Goal: Transaction & Acquisition: Purchase product/service

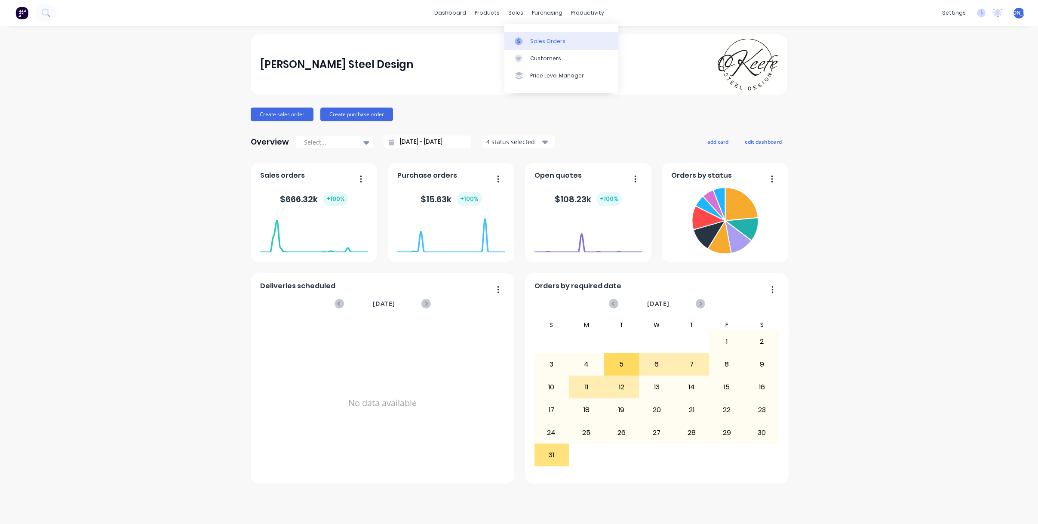
click at [544, 42] on div "Sales Orders" at bounding box center [547, 41] width 35 height 8
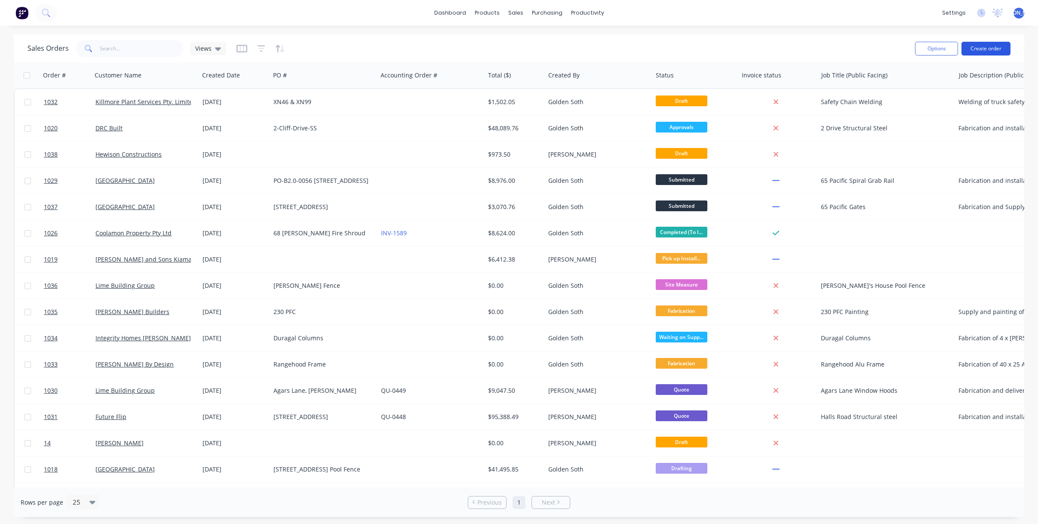
click at [984, 50] on button "Create order" at bounding box center [986, 49] width 49 height 14
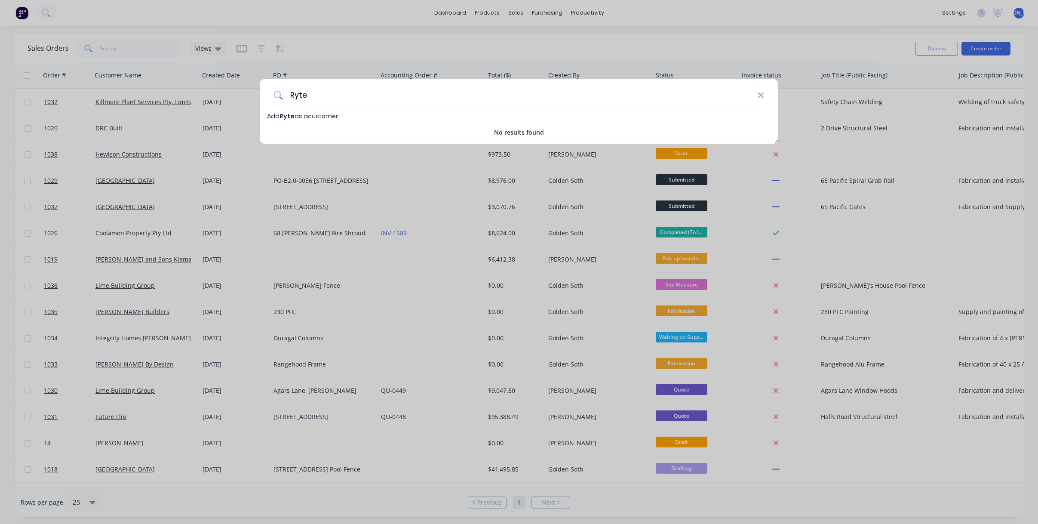
type input "Ryte"
drag, startPoint x: 283, startPoint y: 97, endPoint x: 272, endPoint y: 97, distance: 10.8
click at [272, 97] on div "Ryte" at bounding box center [519, 95] width 518 height 32
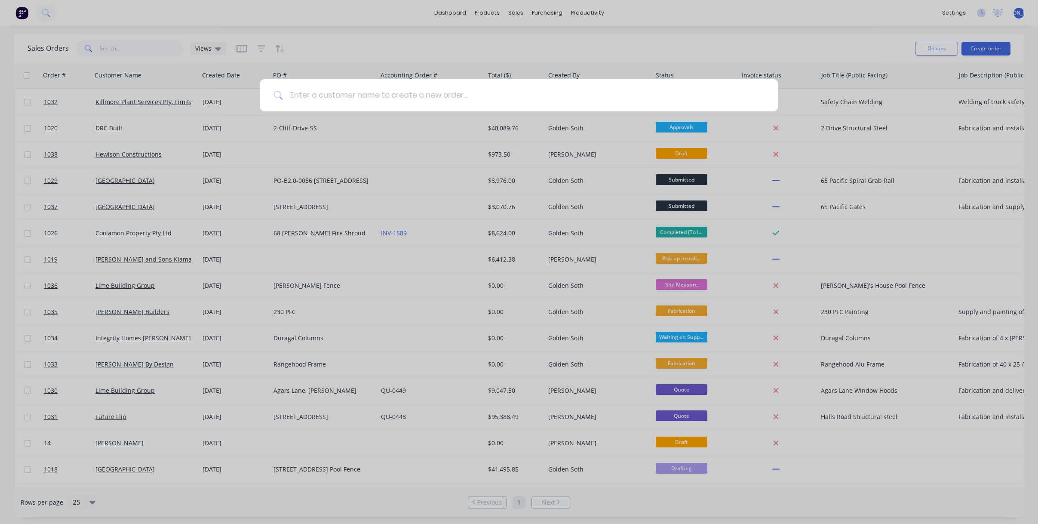
click at [294, 95] on input at bounding box center [523, 95] width 481 height 32
paste input "Ritebuild Projects"
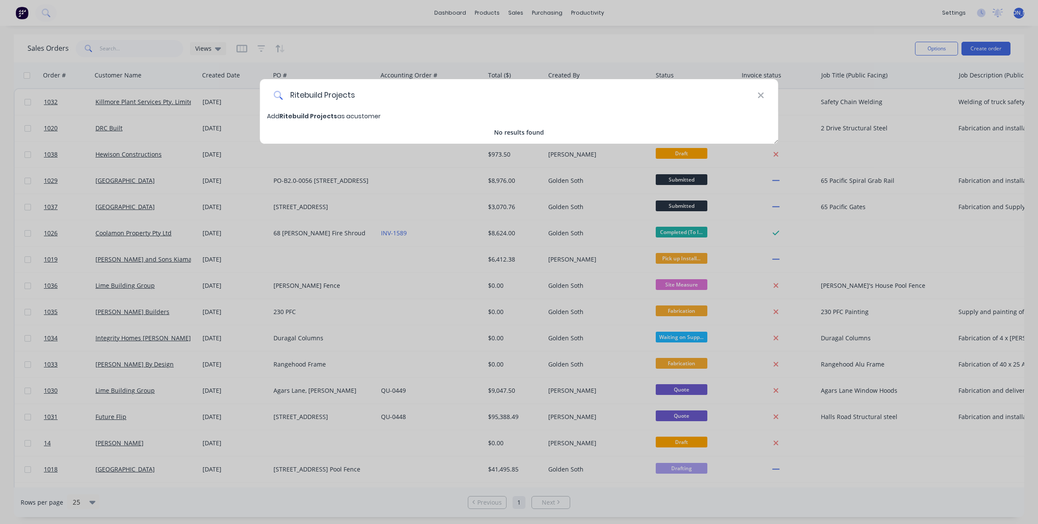
type input "Ritebuild Projects"
click at [324, 115] on span "Ritebuild Projects" at bounding box center [309, 116] width 58 height 9
select select "AU"
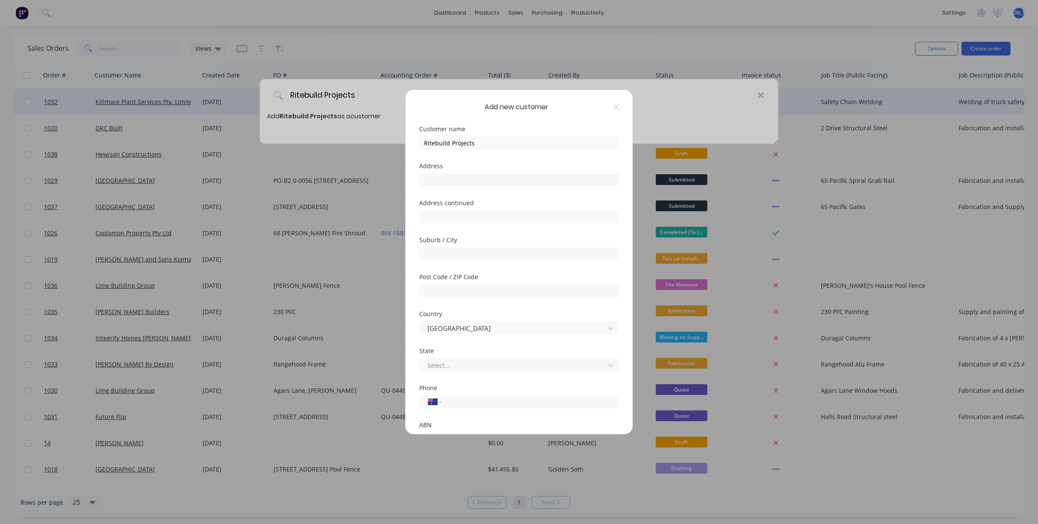
click at [615, 106] on icon at bounding box center [616, 107] width 5 height 7
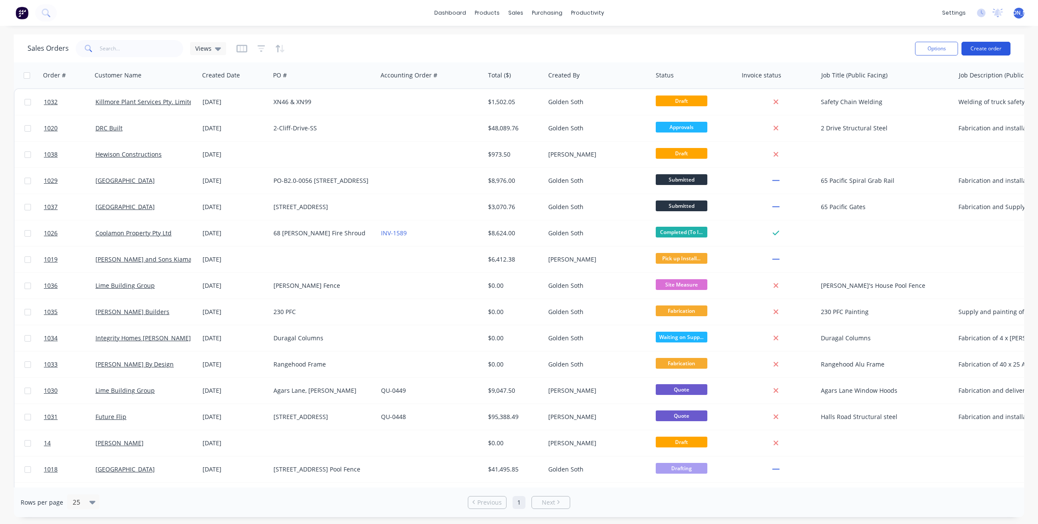
click at [988, 51] on button "Create order" at bounding box center [986, 49] width 49 height 14
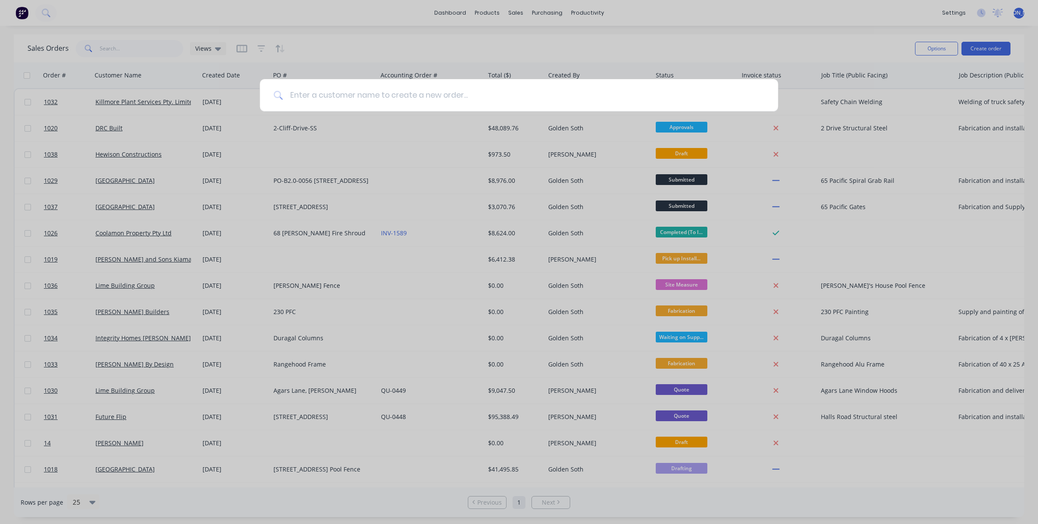
click at [335, 91] on input at bounding box center [523, 95] width 481 height 32
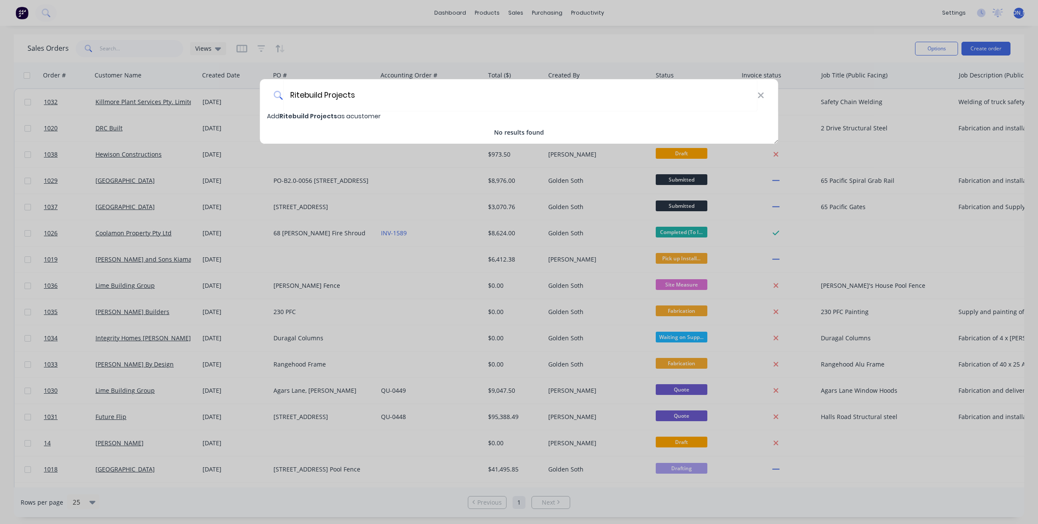
type input "Ritebuild Projects"
click at [301, 114] on span "Ritebuild Projects" at bounding box center [309, 116] width 58 height 9
select select "AU"
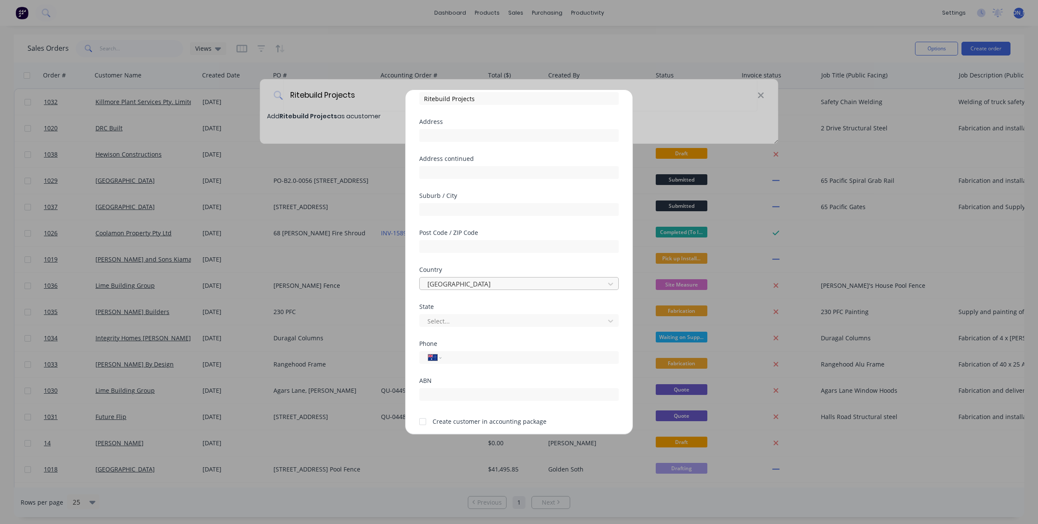
scroll to position [76, 0]
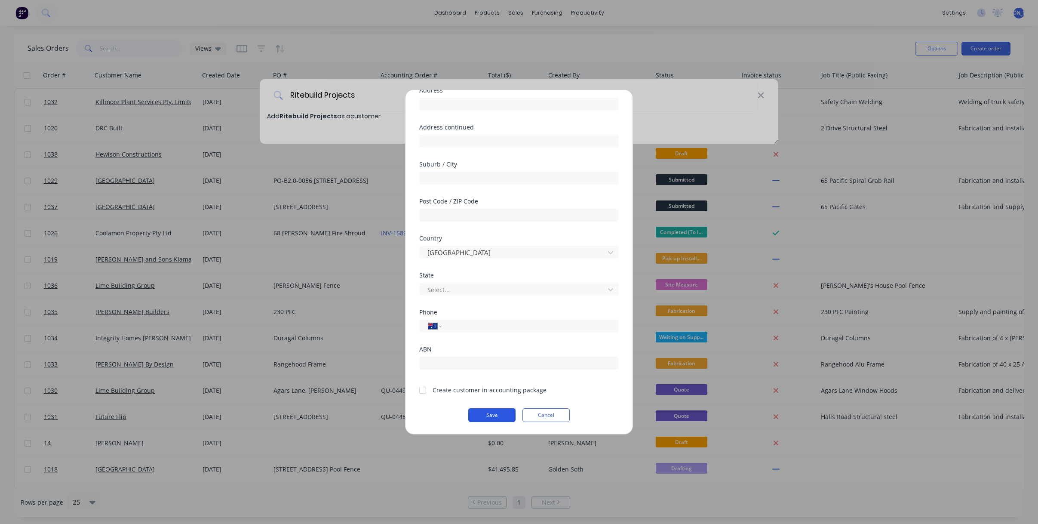
click at [501, 417] on button "Save" at bounding box center [491, 415] width 47 height 14
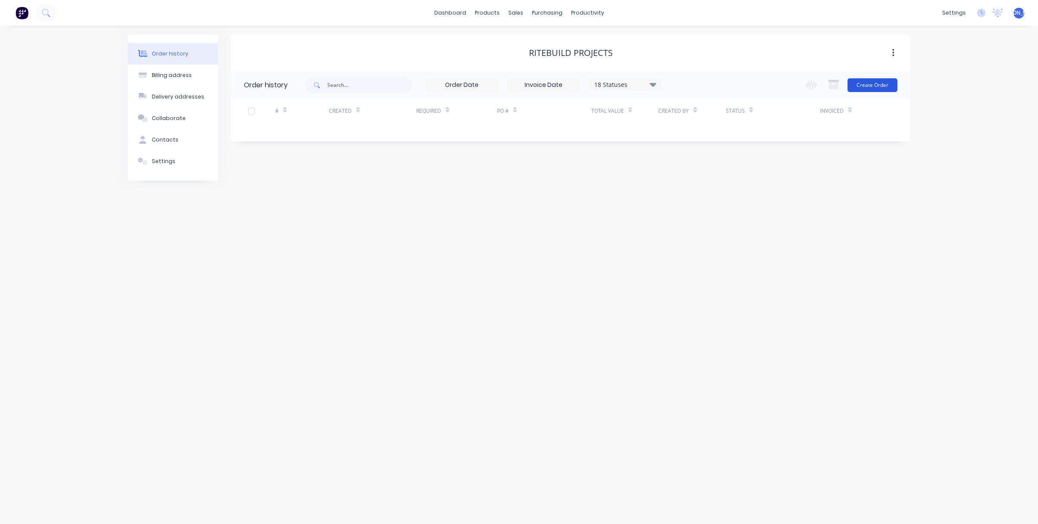
click at [873, 87] on button "Create Order" at bounding box center [873, 85] width 50 height 14
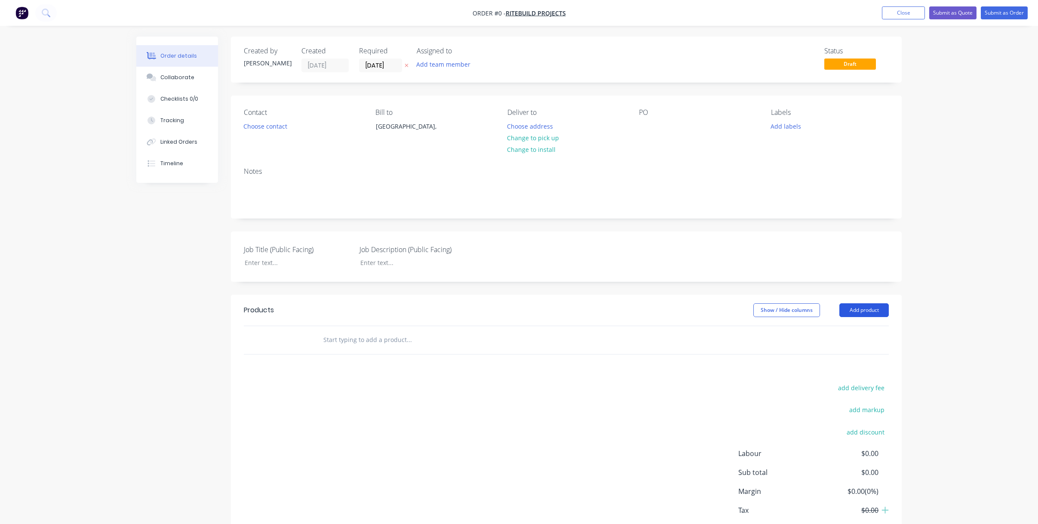
click at [867, 311] on button "Add product" at bounding box center [864, 310] width 49 height 14
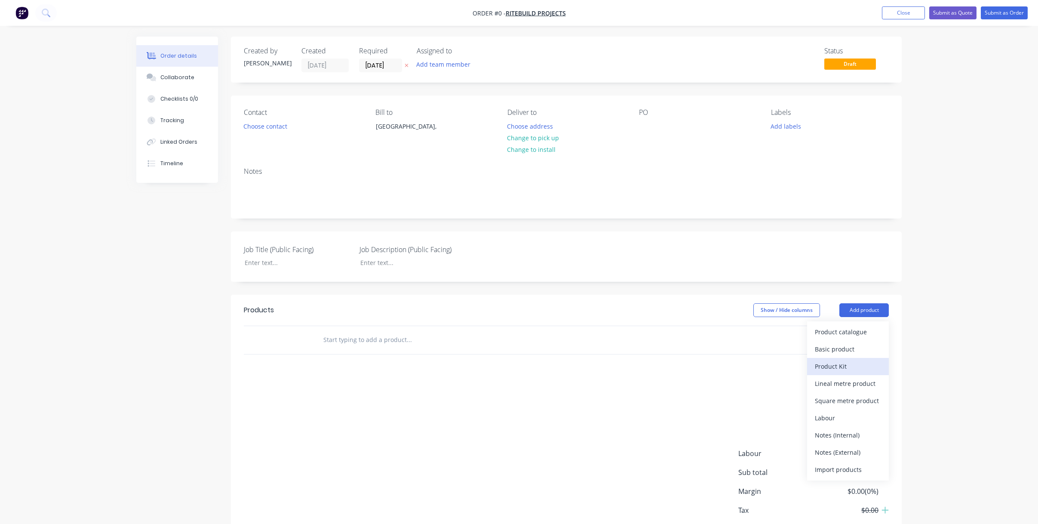
click at [848, 369] on div "Product Kit" at bounding box center [848, 366] width 66 height 12
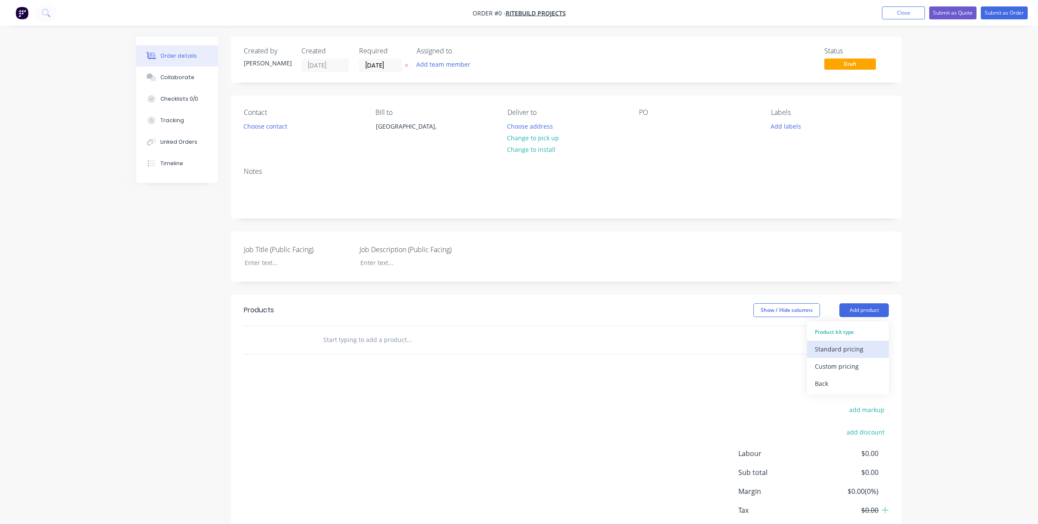
click at [848, 352] on div "Standard pricing" at bounding box center [848, 349] width 66 height 12
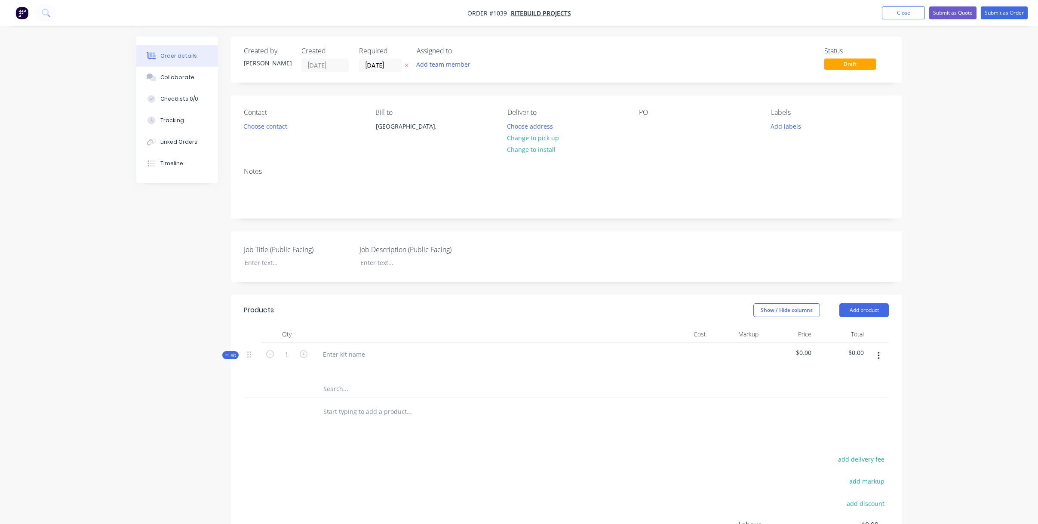
click at [881, 357] on button "button" at bounding box center [879, 355] width 20 height 15
click at [867, 397] on div "Add product to kit" at bounding box center [848, 395] width 66 height 12
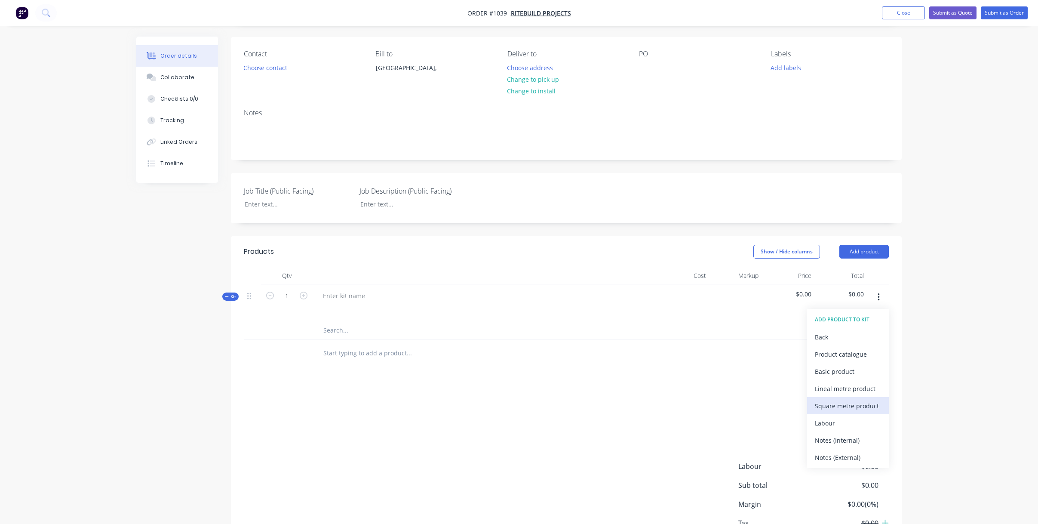
scroll to position [60, 0]
drag, startPoint x: 940, startPoint y: 362, endPoint x: 936, endPoint y: 359, distance: 5.3
click at [939, 362] on div "Order details Collaborate Checklists 0/0 Tracking Linked Orders Timeline Order …" at bounding box center [519, 262] width 1038 height 645
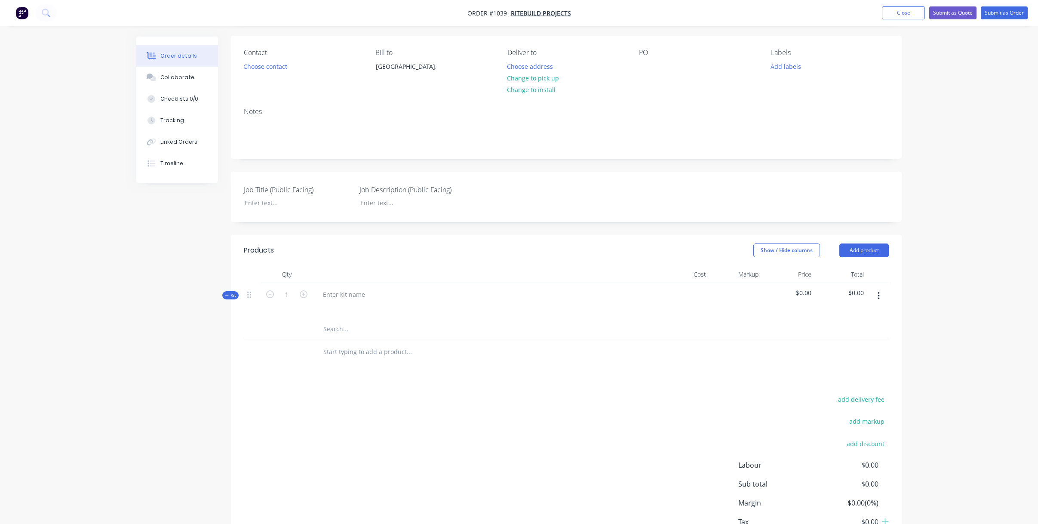
click at [874, 297] on button "button" at bounding box center [879, 295] width 20 height 15
click at [854, 378] on div "Delete" at bounding box center [848, 384] width 66 height 12
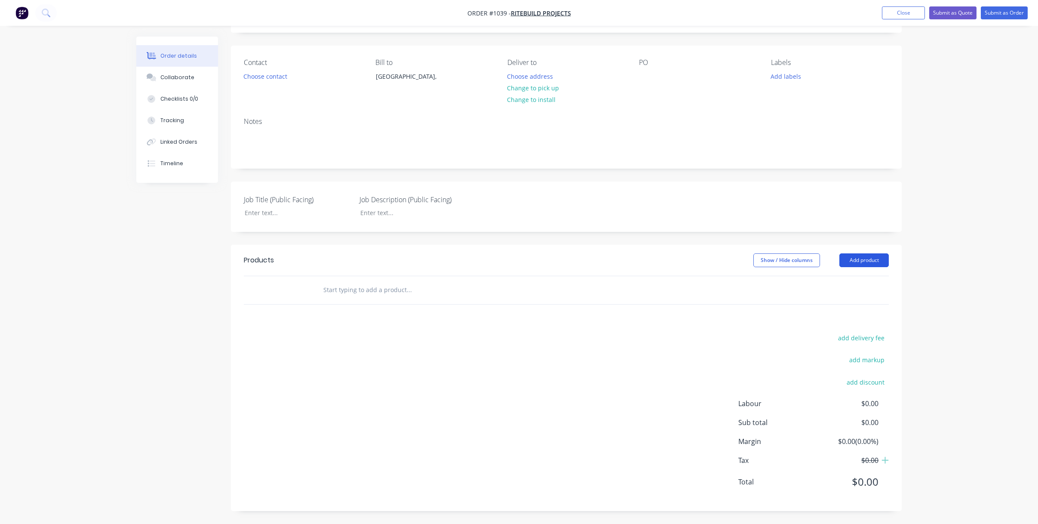
click at [871, 263] on button "Add product" at bounding box center [864, 260] width 49 height 14
click at [856, 287] on div "Product catalogue" at bounding box center [848, 282] width 66 height 12
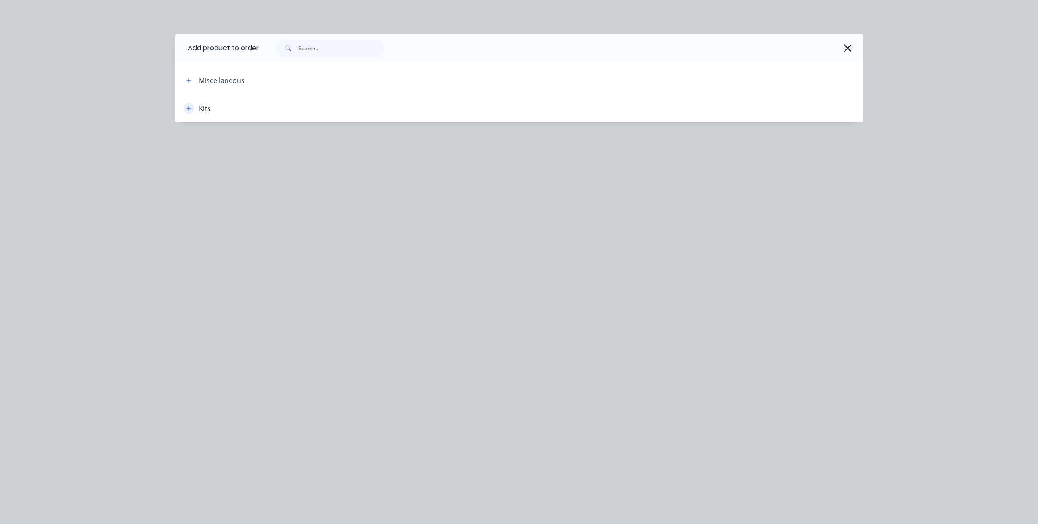
click at [191, 108] on icon "button" at bounding box center [188, 108] width 5 height 6
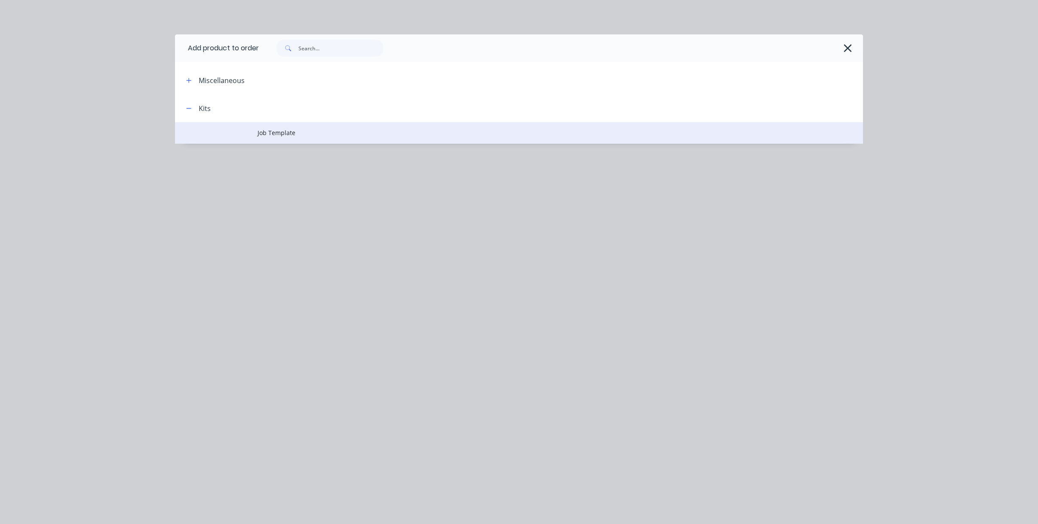
click at [274, 132] on span "Job Template" at bounding box center [500, 132] width 484 height 9
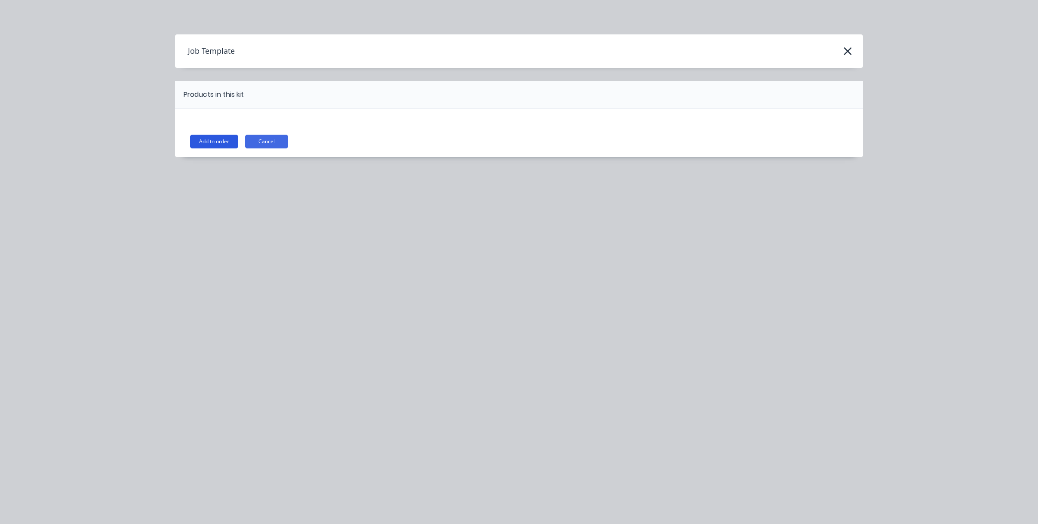
click at [216, 138] on button "Add to order" at bounding box center [214, 142] width 48 height 14
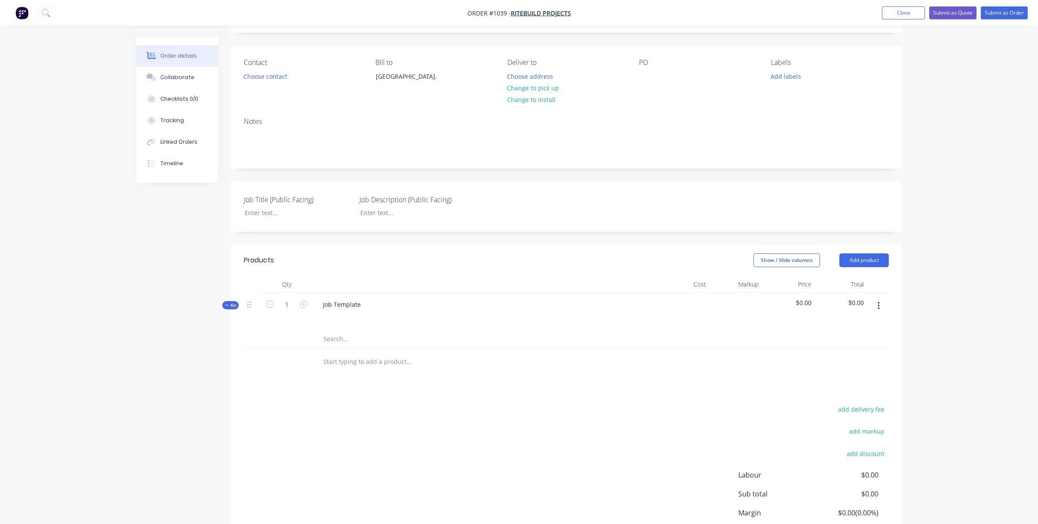
click at [336, 339] on input "text" at bounding box center [409, 338] width 172 height 17
click at [878, 306] on icon "button" at bounding box center [879, 305] width 2 height 9
click at [926, 360] on div "Order details Collaborate Checklists 0/0 Tracking Linked Orders Timeline Order …" at bounding box center [519, 272] width 1038 height 645
click at [372, 336] on input "text" at bounding box center [409, 338] width 172 height 17
click at [879, 305] on icon "button" at bounding box center [879, 306] width 2 height 8
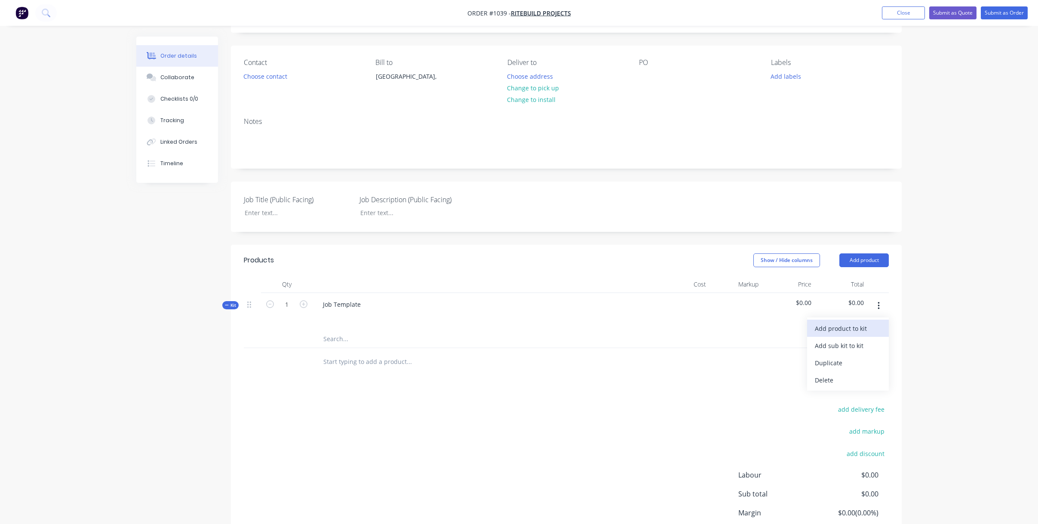
click at [875, 325] on div "Add product to kit" at bounding box center [848, 328] width 66 height 12
click at [854, 422] on button "Square metre product" at bounding box center [848, 414] width 82 height 17
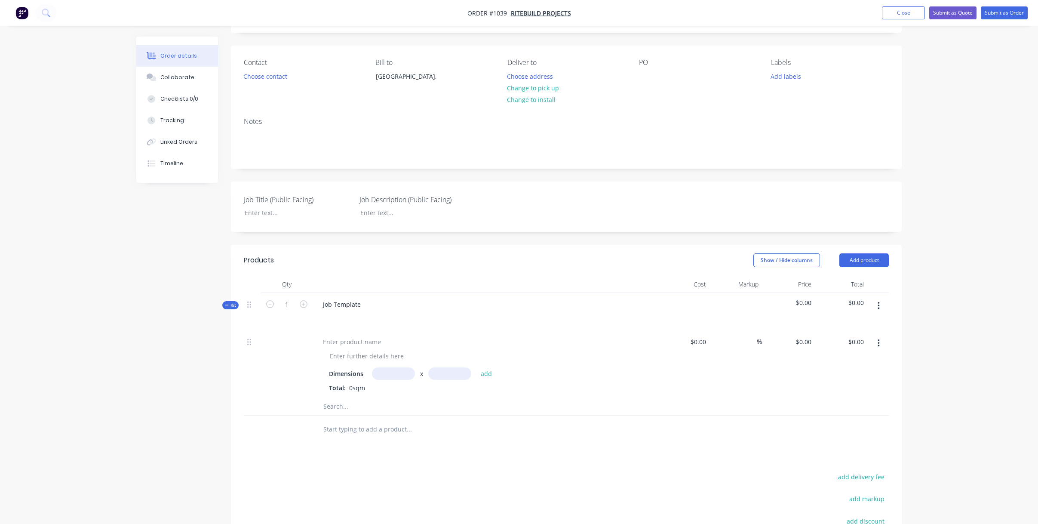
click at [878, 345] on icon "button" at bounding box center [879, 343] width 2 height 9
click at [846, 415] on div "Delete" at bounding box center [848, 417] width 66 height 12
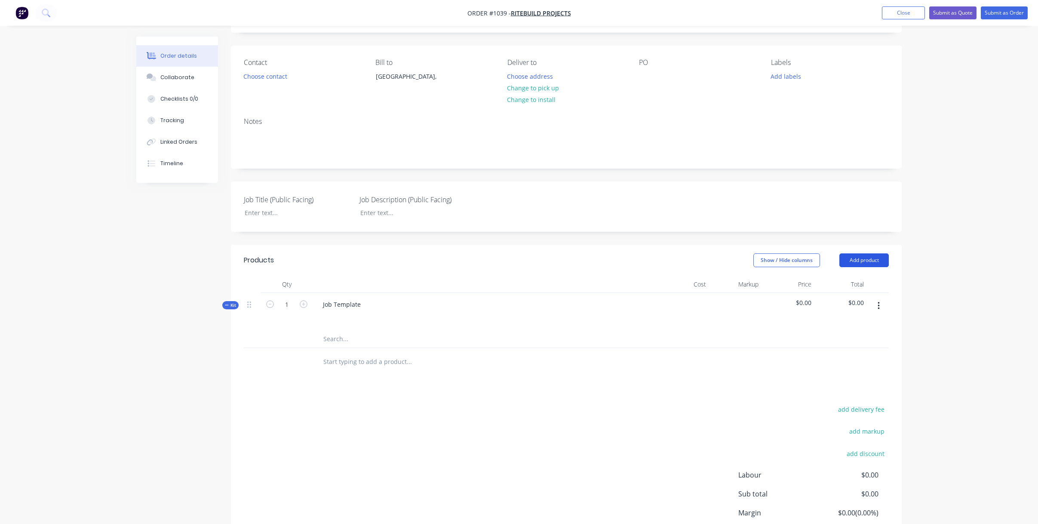
click at [870, 261] on button "Add product" at bounding box center [864, 260] width 49 height 14
click at [934, 352] on div "Order details Collaborate Checklists 0/0 Tracking Linked Orders Timeline Order …" at bounding box center [519, 272] width 1038 height 645
click at [880, 305] on icon "button" at bounding box center [879, 305] width 2 height 9
click at [865, 331] on div "Add product to kit" at bounding box center [848, 328] width 66 height 12
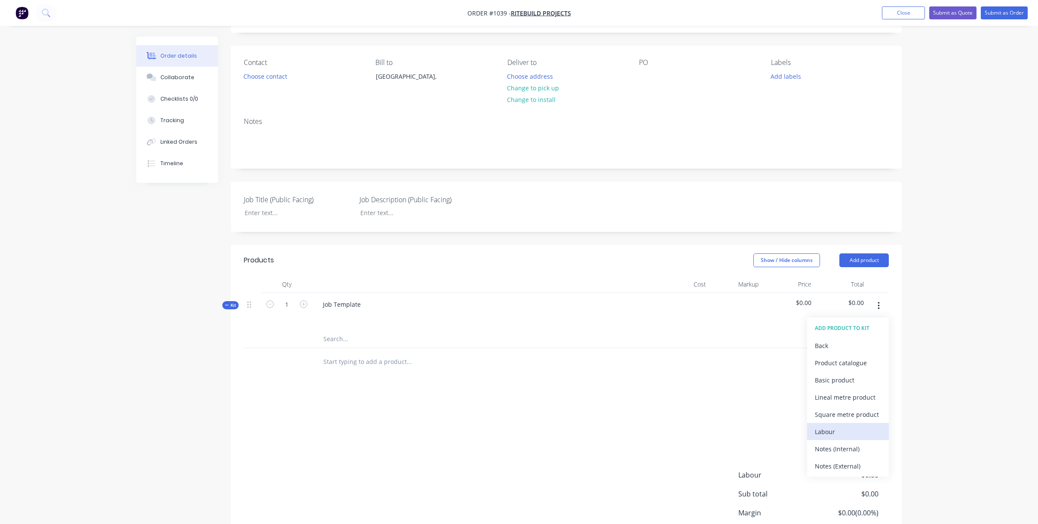
click at [848, 429] on div "Labour" at bounding box center [848, 431] width 66 height 12
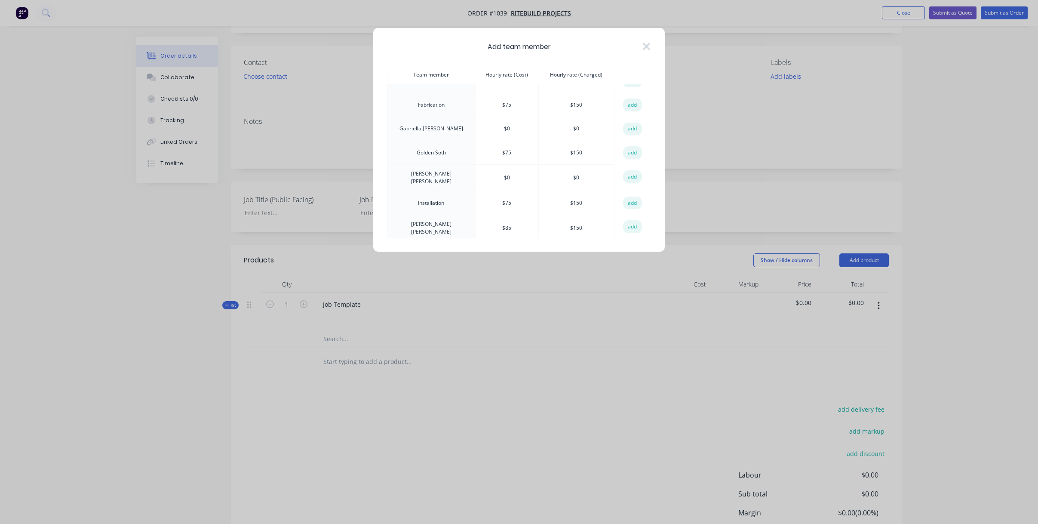
scroll to position [0, 0]
click at [626, 96] on button "add" at bounding box center [632, 96] width 19 height 13
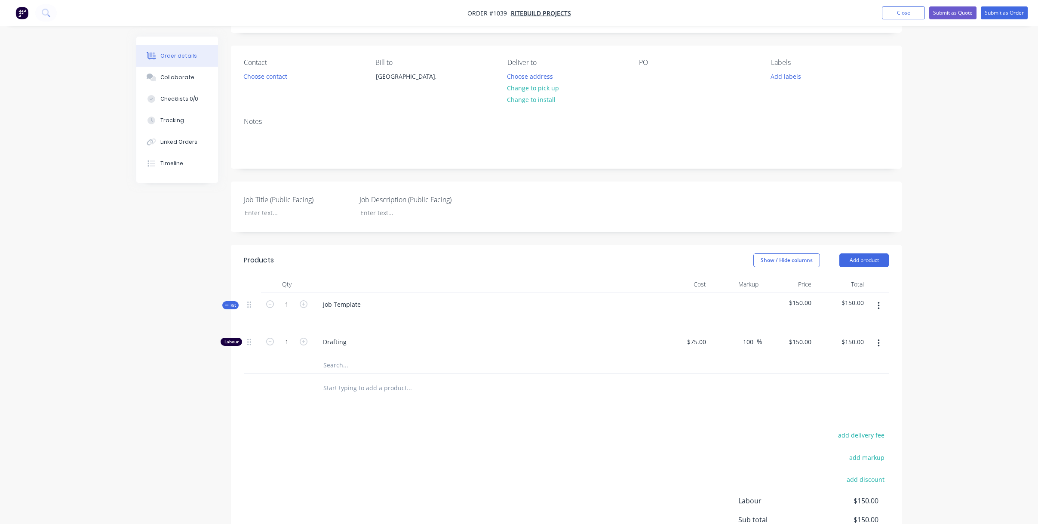
click at [879, 307] on icon "button" at bounding box center [879, 305] width 2 height 9
click at [874, 326] on div "Add product to kit" at bounding box center [848, 328] width 66 height 12
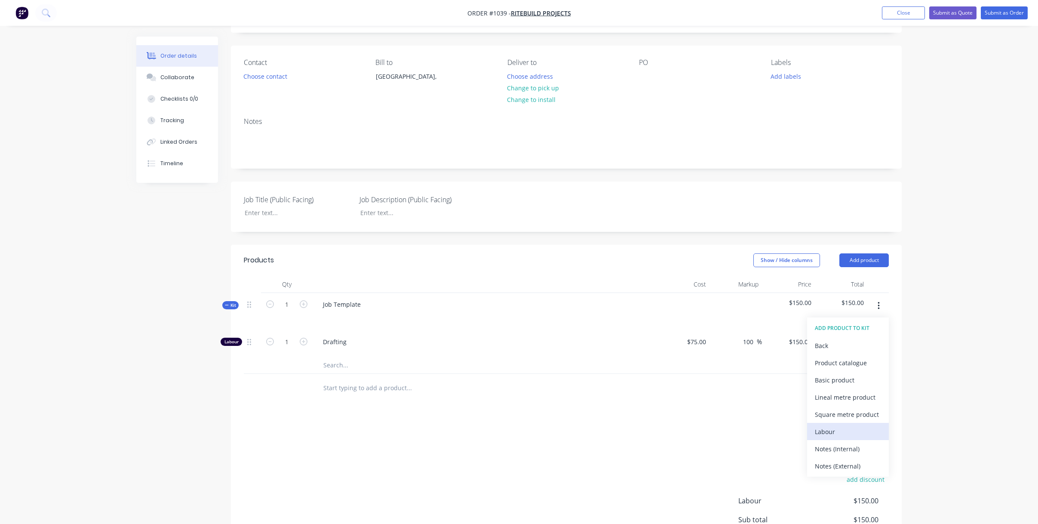
click at [847, 432] on div "Labour" at bounding box center [848, 431] width 66 height 12
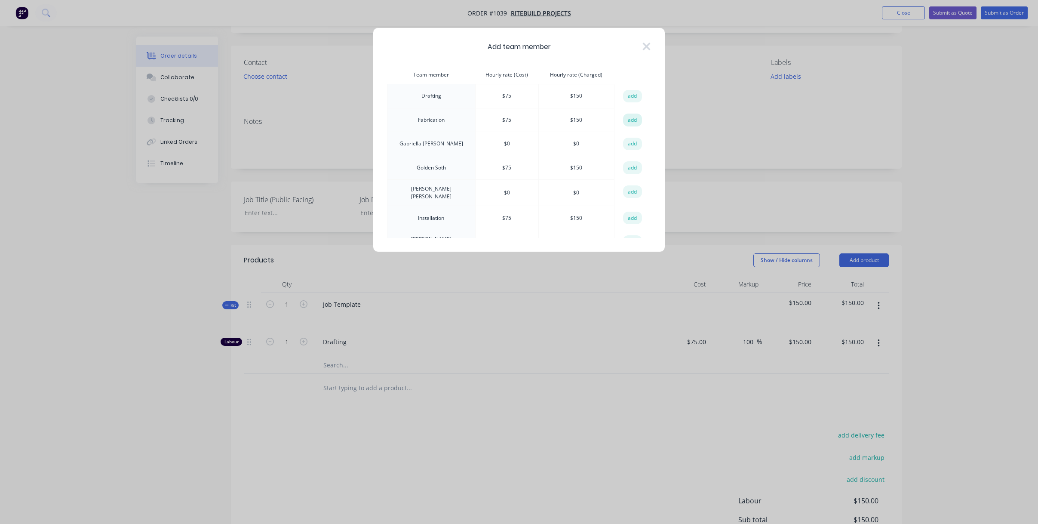
click at [632, 120] on button "add" at bounding box center [632, 120] width 19 height 13
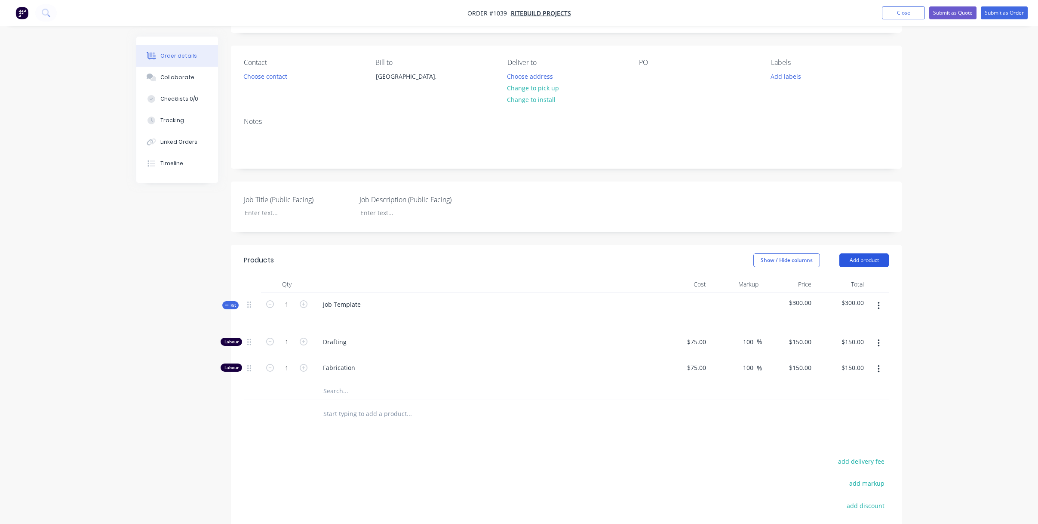
click at [851, 264] on button "Add product" at bounding box center [864, 260] width 49 height 14
click at [936, 351] on div "Order details Collaborate Checklists 0/0 Tracking Linked Orders Timeline Order …" at bounding box center [519, 298] width 1038 height 697
click at [876, 306] on button "button" at bounding box center [879, 305] width 20 height 15
click at [862, 332] on div "Add product to kit" at bounding box center [848, 328] width 66 height 12
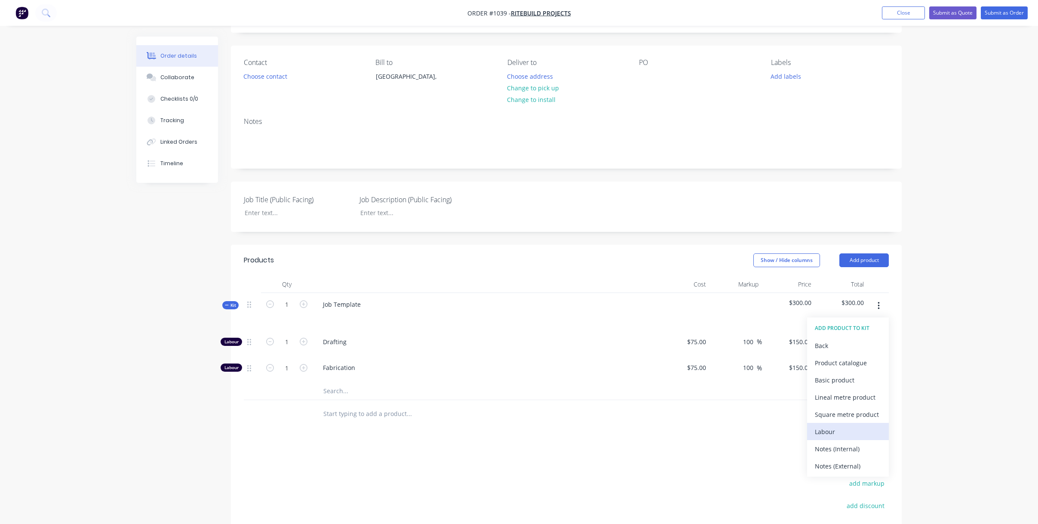
click at [849, 426] on div "Labour" at bounding box center [848, 431] width 66 height 12
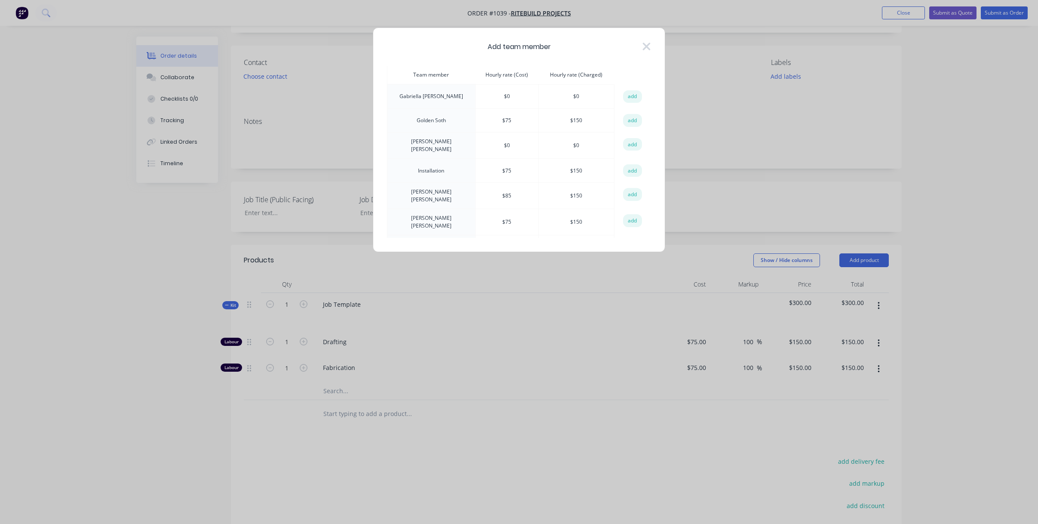
scroll to position [48, 0]
click at [627, 168] on button "add" at bounding box center [632, 170] width 19 height 13
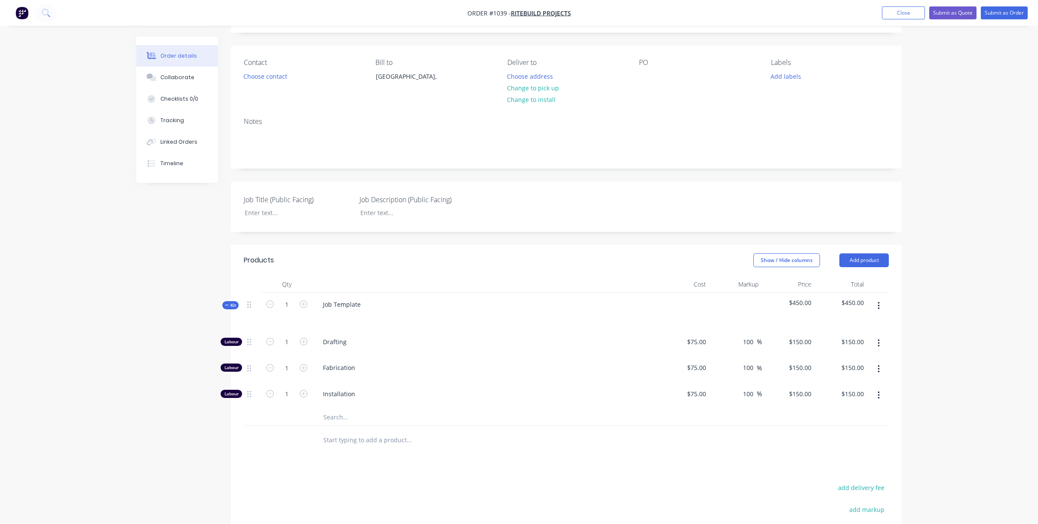
click at [332, 418] on input "text" at bounding box center [409, 416] width 172 height 17
type input "m"
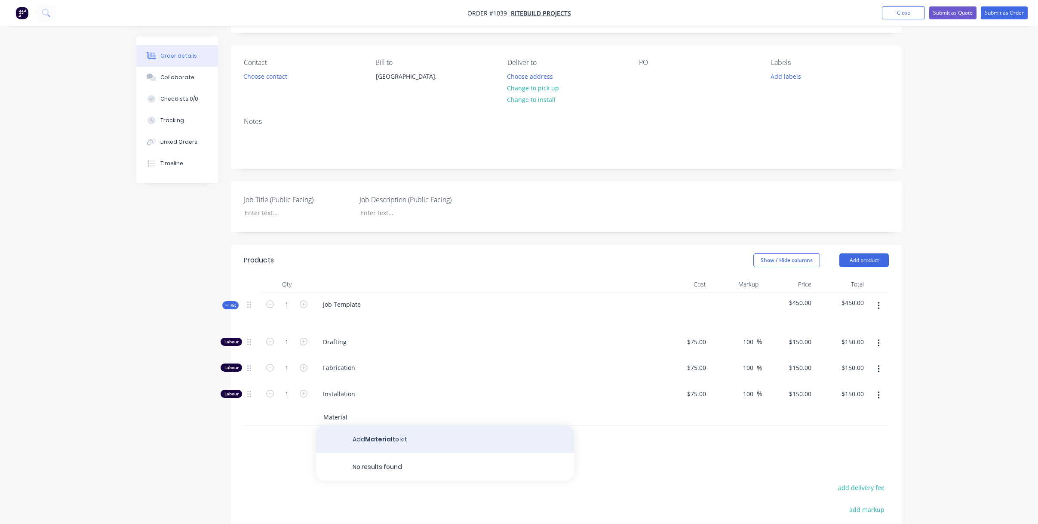
type input "Material"
click at [388, 443] on button "Add Material to kit" at bounding box center [445, 439] width 258 height 28
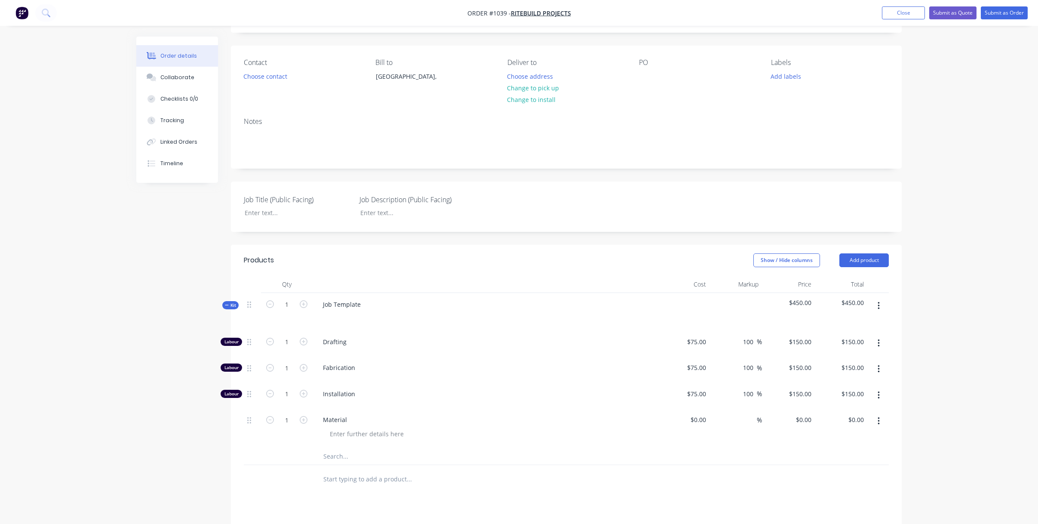
click at [880, 302] on button "button" at bounding box center [879, 305] width 20 height 15
click at [862, 332] on div "Add product to kit" at bounding box center [848, 328] width 66 height 12
click at [931, 363] on div "Order details Collaborate Checklists 0/0 Tracking Linked Orders Timeline Order …" at bounding box center [519, 331] width 1038 height 762
click at [333, 455] on input "text" at bounding box center [409, 455] width 172 height 17
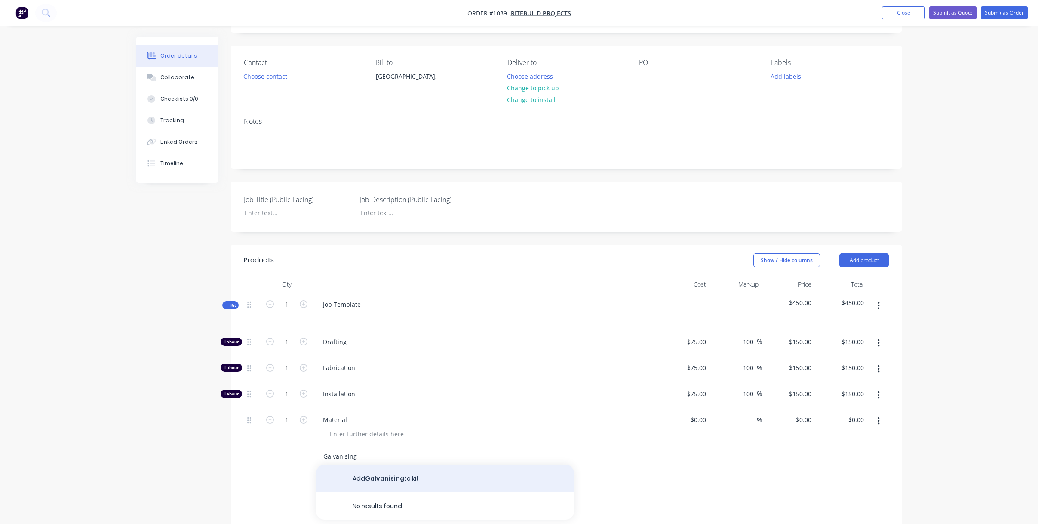
type input "Galvanising"
click at [385, 481] on button "Add Galvanising to kit" at bounding box center [445, 479] width 258 height 28
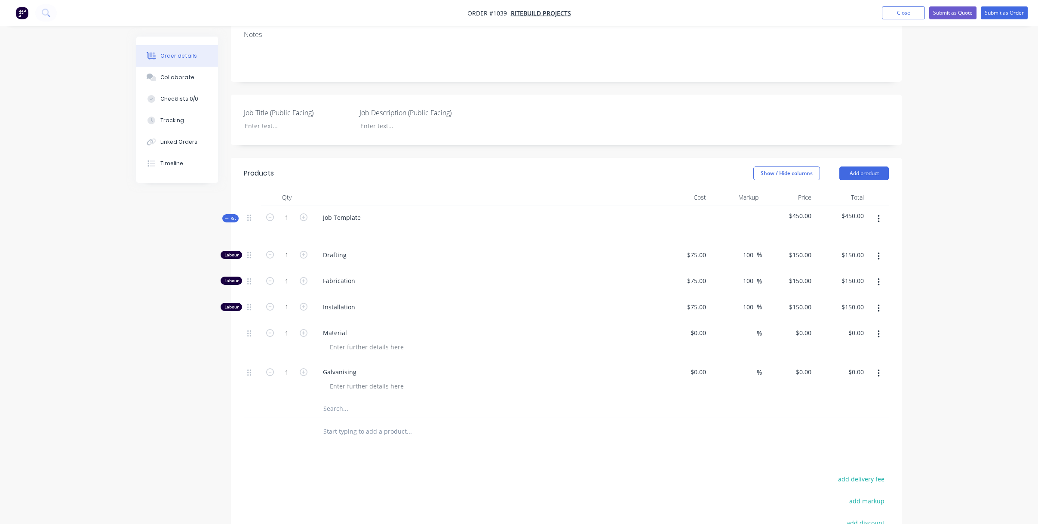
scroll to position [137, 0]
click at [341, 411] on input "text" at bounding box center [409, 407] width 172 height 17
type input "Crane"
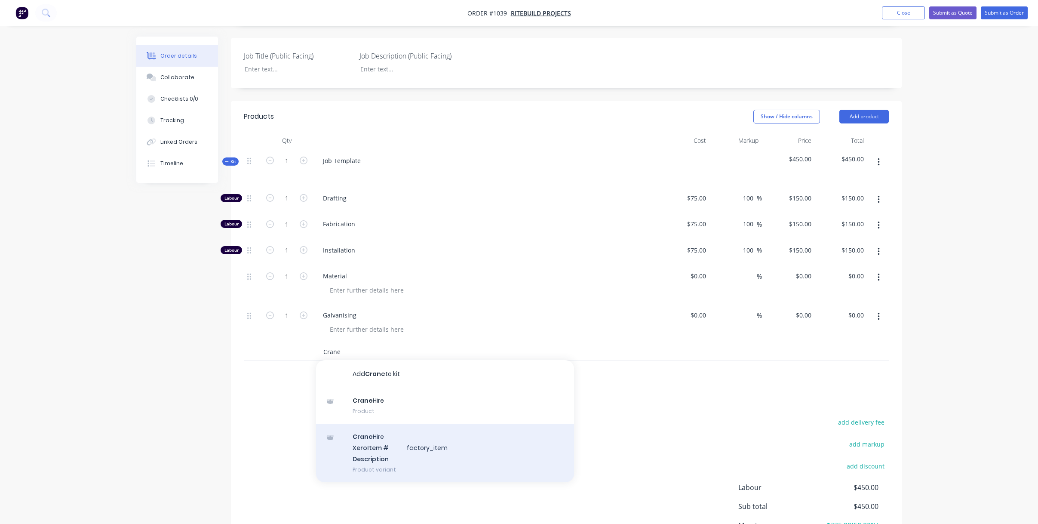
scroll to position [198, 0]
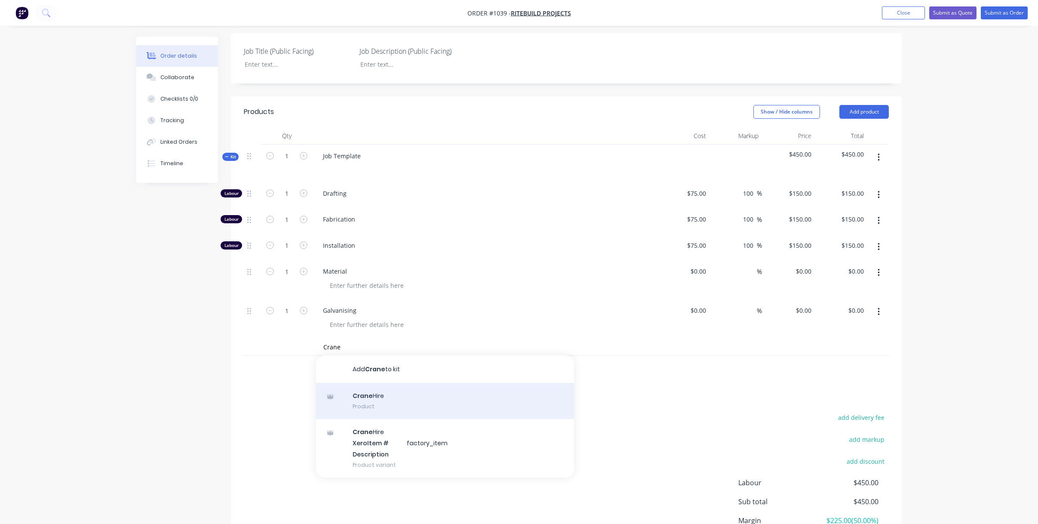
click at [375, 397] on div "Crane Hire Product" at bounding box center [445, 401] width 258 height 36
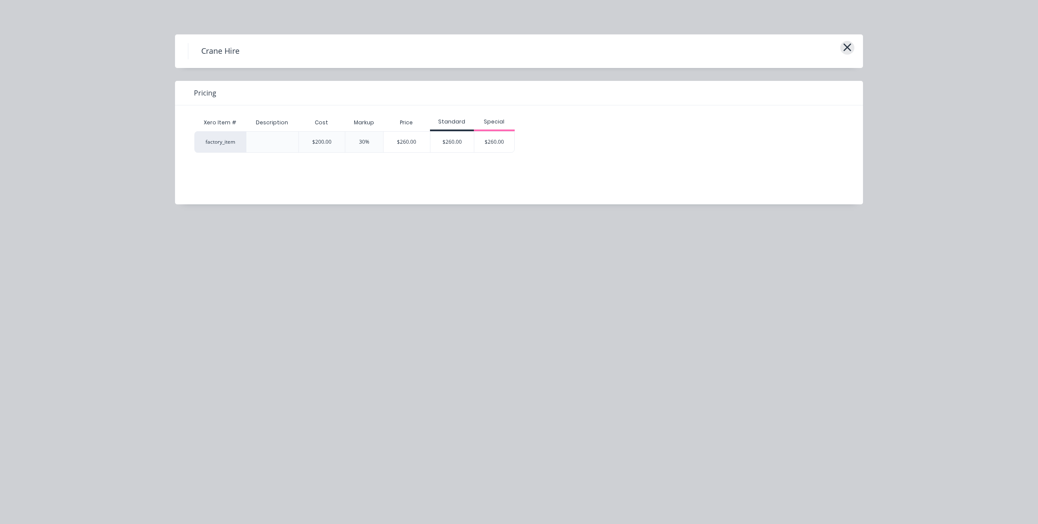
click at [848, 47] on icon "button" at bounding box center [848, 47] width 8 height 8
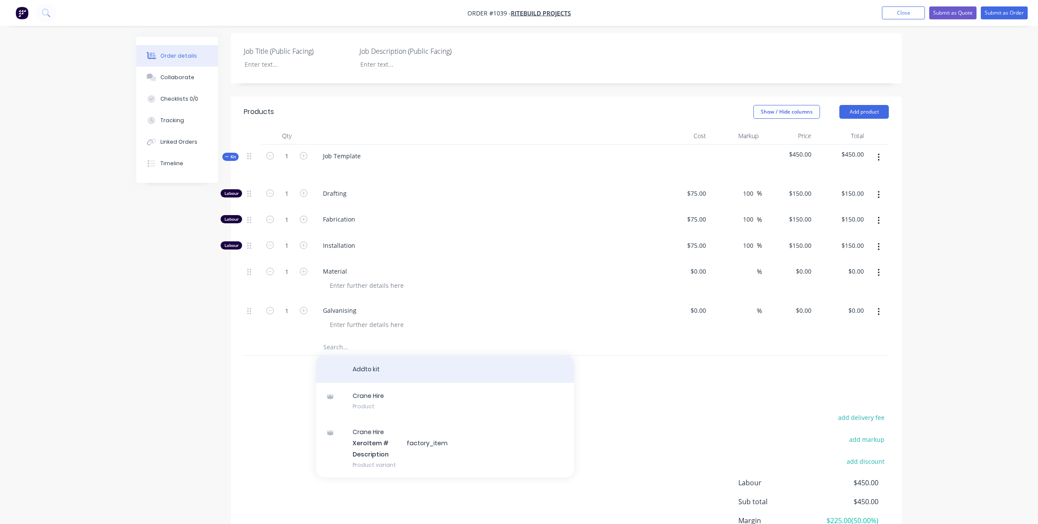
click at [367, 372] on button "Add to kit" at bounding box center [445, 369] width 258 height 28
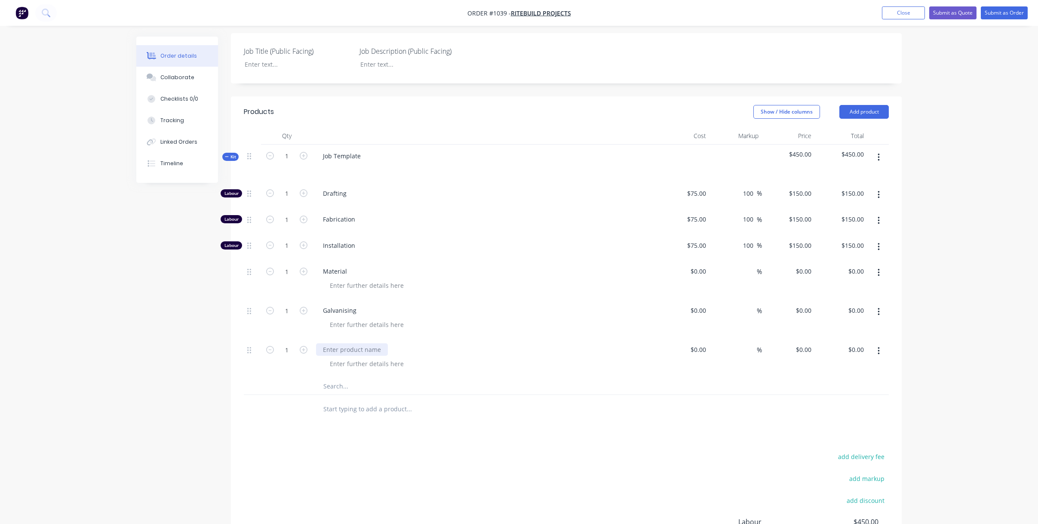
click at [348, 350] on div at bounding box center [352, 349] width 72 height 12
click at [337, 387] on input "text" at bounding box center [409, 385] width 172 height 17
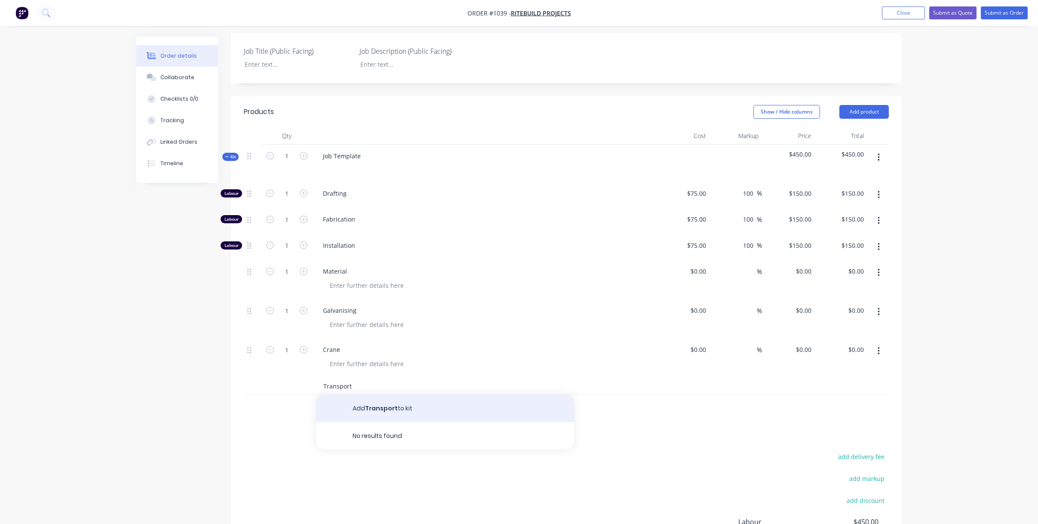
type input "Transport"
click at [385, 410] on button "Add Transport to kit" at bounding box center [445, 408] width 258 height 28
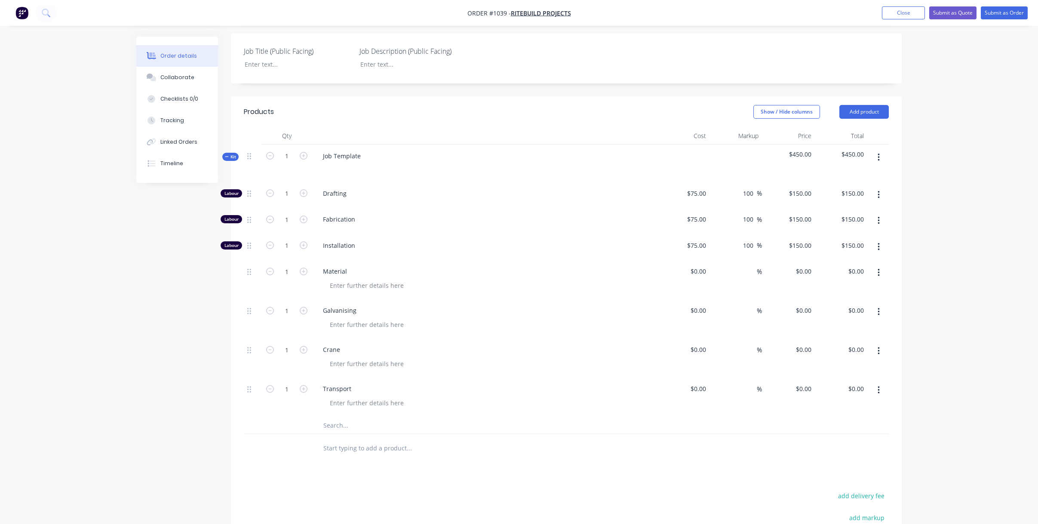
click at [344, 424] on input "text" at bounding box center [409, 424] width 172 height 17
type input "Fasteners"
click at [379, 450] on button "Add Fasteners to kit" at bounding box center [445, 448] width 258 height 28
click at [351, 463] on input "text" at bounding box center [409, 463] width 172 height 17
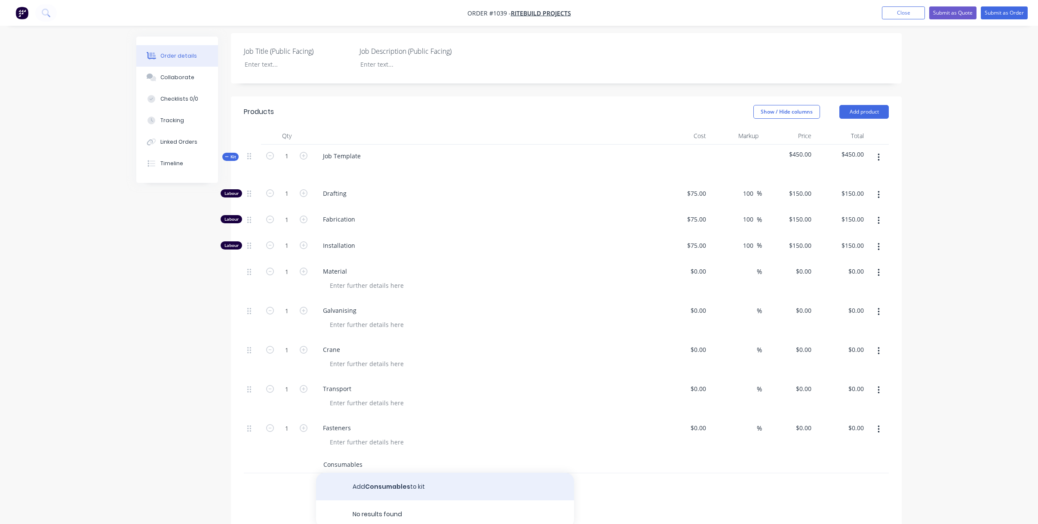
type input "Consumables"
click at [376, 489] on button "Add Consumables to kit" at bounding box center [445, 487] width 258 height 28
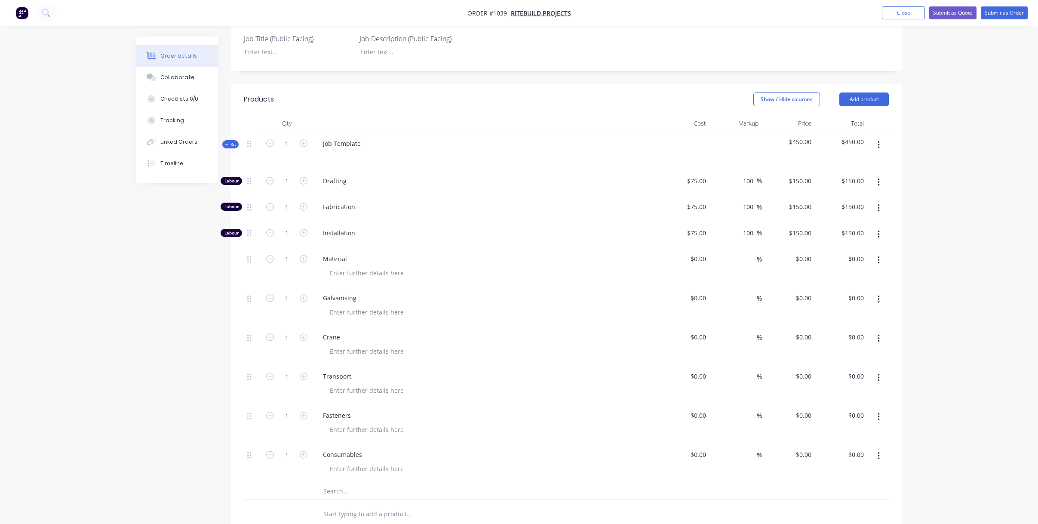
scroll to position [212, 0]
click at [703, 182] on input "75" at bounding box center [704, 179] width 11 height 12
type input "$130.00"
type input "$260.00"
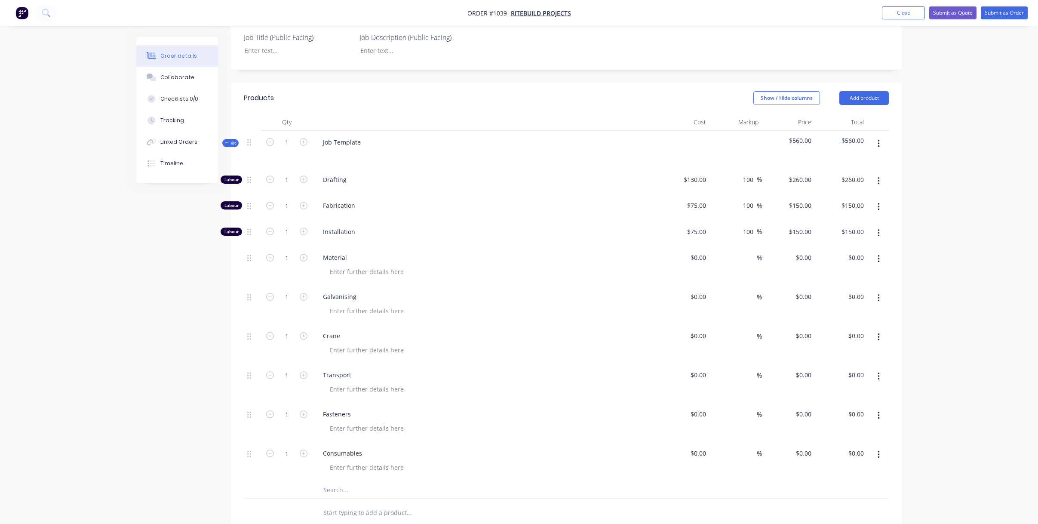
click at [699, 212] on div "$75.00 $75.00" at bounding box center [683, 207] width 53 height 26
click at [700, 207] on input "75" at bounding box center [697, 205] width 23 height 12
type input "$130.00"
type input "$260.00"
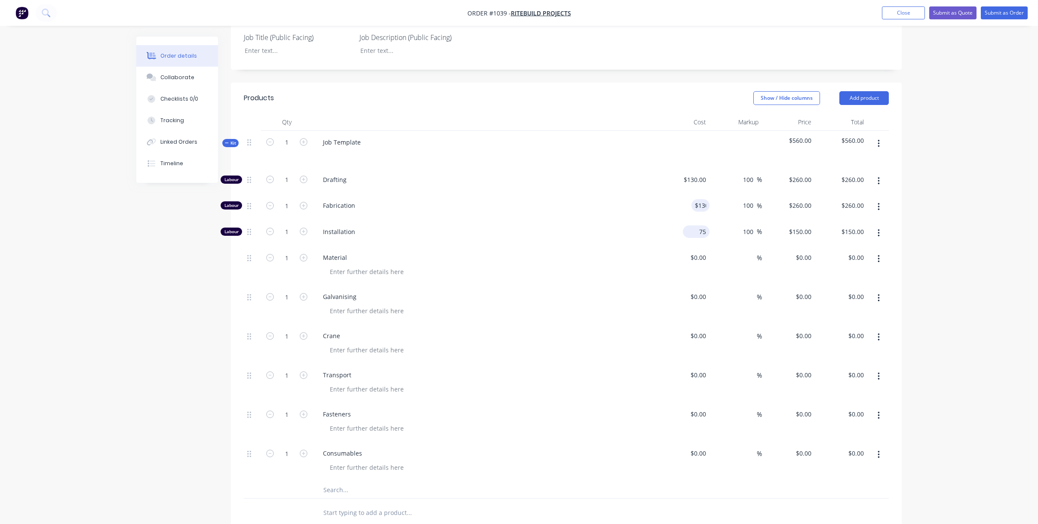
click at [700, 236] on input "75" at bounding box center [697, 231] width 23 height 12
type input "$130.00"
type input "$260.00"
click at [971, 255] on div "Order details Collaborate Checklists 0/0 Tracking Linked Orders Timeline Order …" at bounding box center [519, 267] width 1038 height 958
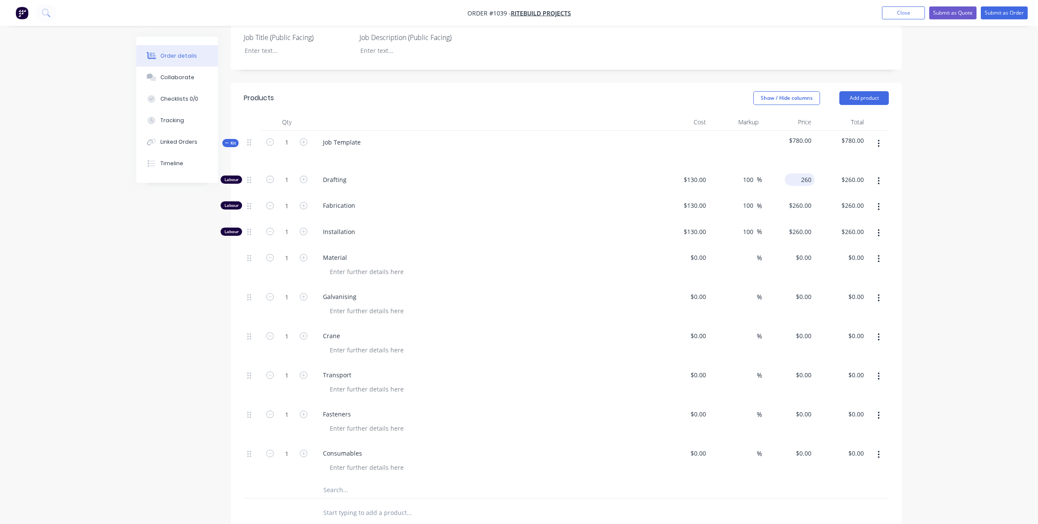
click at [801, 180] on input "260" at bounding box center [801, 179] width 27 height 12
type input "150"
type input "15.38"
type input "$150.00"
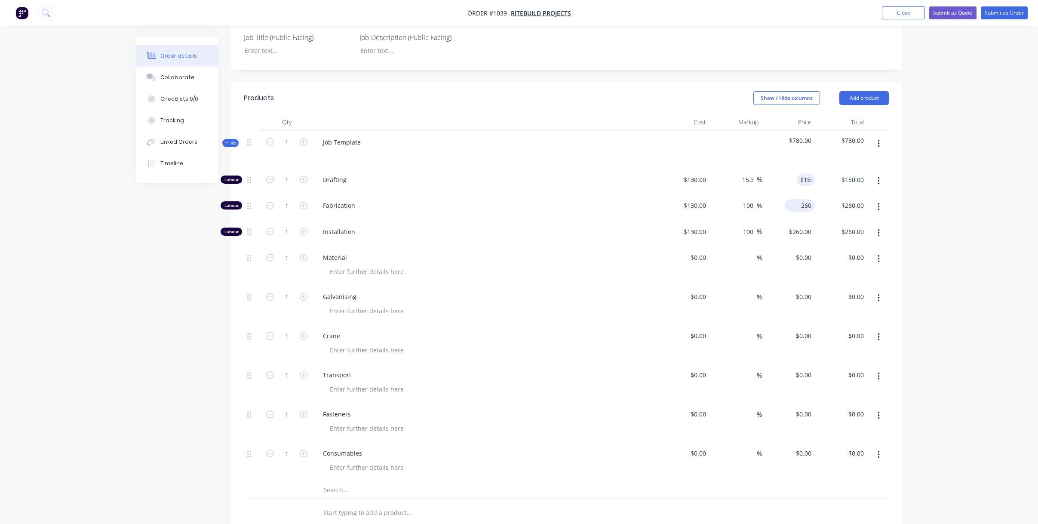
click at [800, 207] on div "260 $260.00" at bounding box center [800, 205] width 30 height 12
type input "150"
type input "15.38"
type input "$150.00"
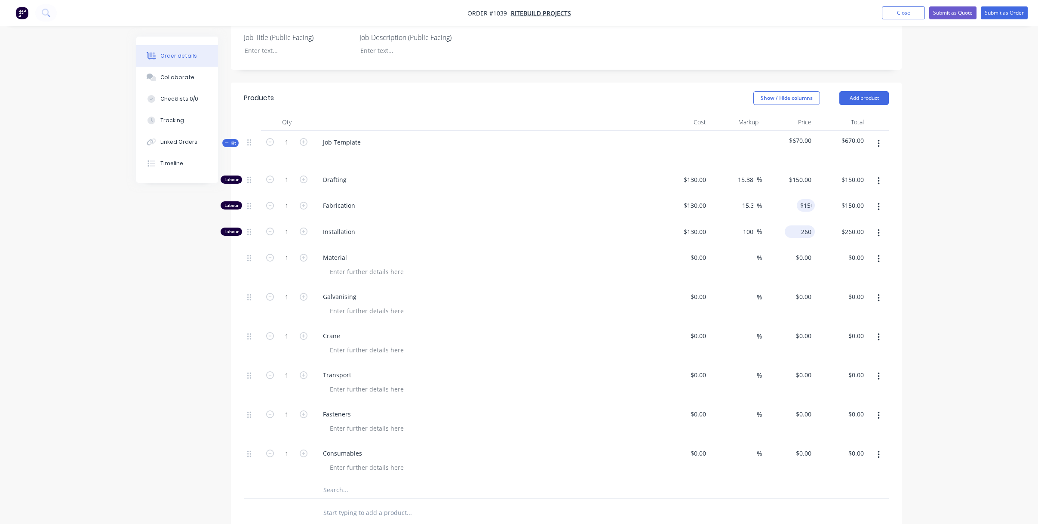
click at [805, 231] on input "260" at bounding box center [801, 231] width 27 height 12
type input "150"
type input "15.38"
type input "$150.00"
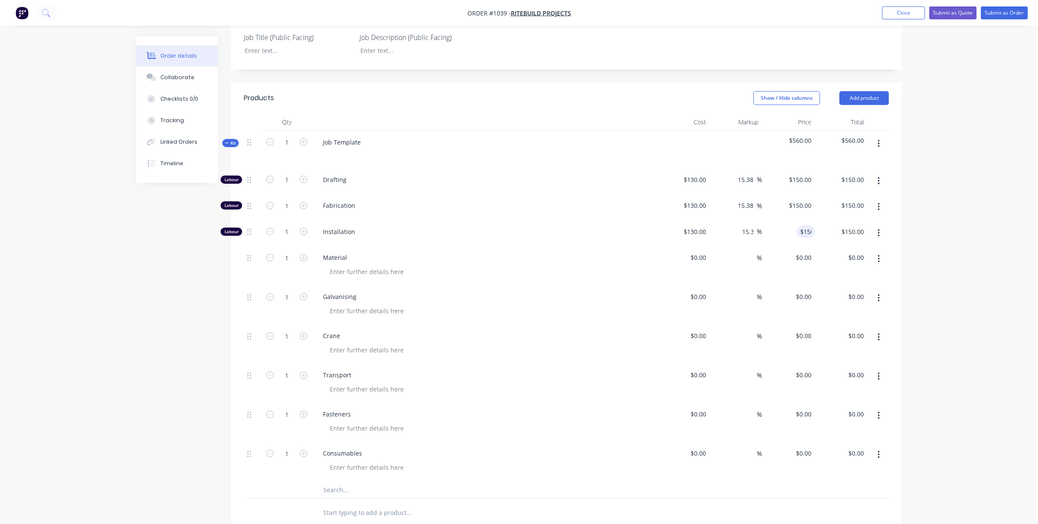
click at [949, 246] on div "Order details Collaborate Checklists 0/0 Tracking Linked Orders Timeline Order …" at bounding box center [519, 267] width 1038 height 958
click at [698, 259] on div "$0.00" at bounding box center [697, 257] width 23 height 12
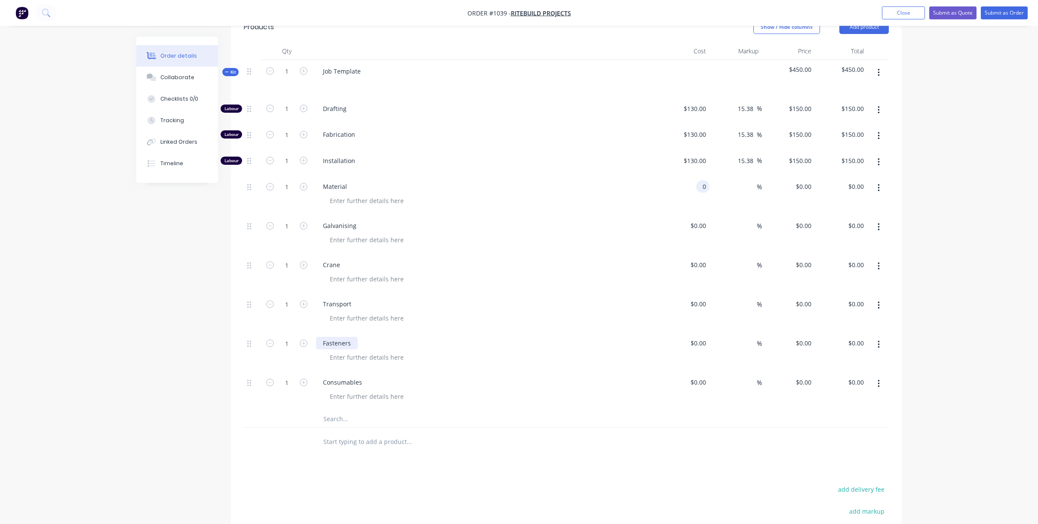
scroll to position [282, 0]
click at [703, 187] on input "0" at bounding box center [705, 187] width 10 height 12
paste input "12217.4"
type input "$12,217.40"
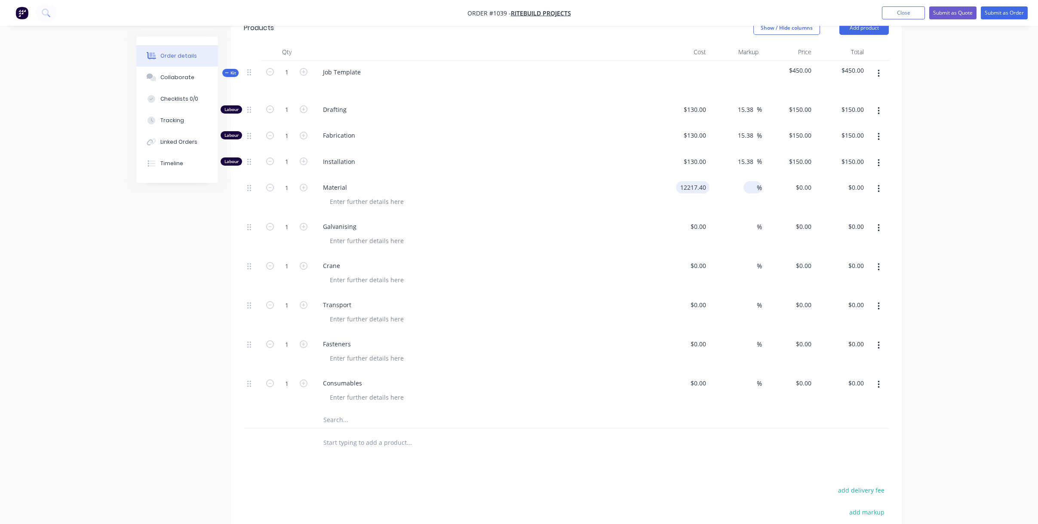
type input "$12,217.40"
click at [752, 193] on input at bounding box center [752, 187] width 10 height 12
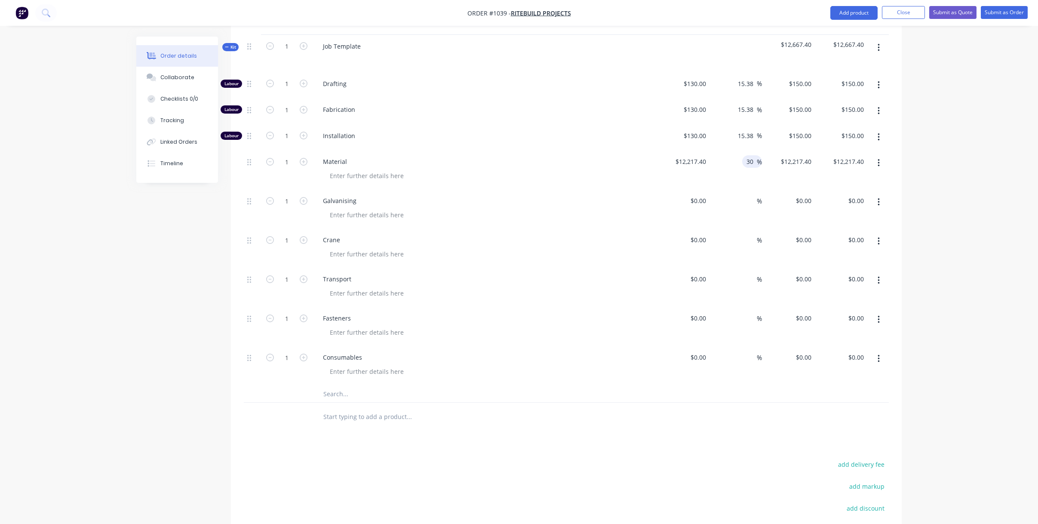
scroll to position [323, 0]
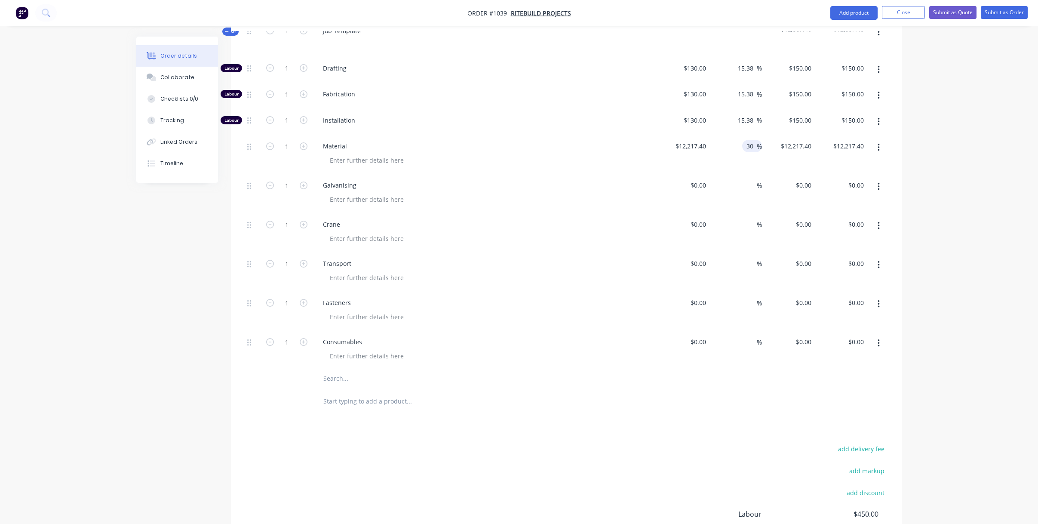
type input "30"
type input "$15,882.62"
click at [942, 154] on div "Order details Collaborate Checklists 0/0 Tracking Linked Orders Timeline Order …" at bounding box center [519, 156] width 1038 height 958
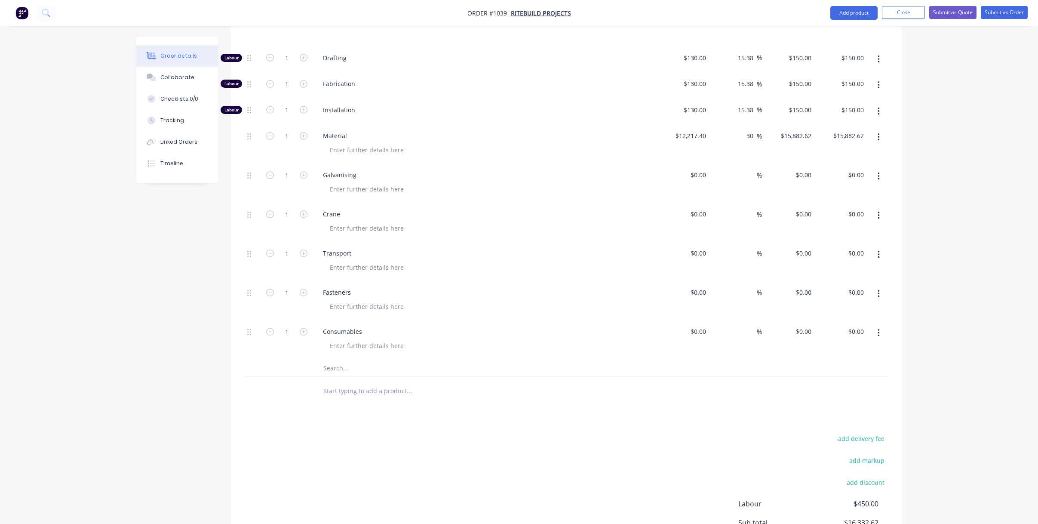
scroll to position [332, 0]
click at [702, 178] on input at bounding box center [705, 176] width 10 height 12
type input "$10,800.00"
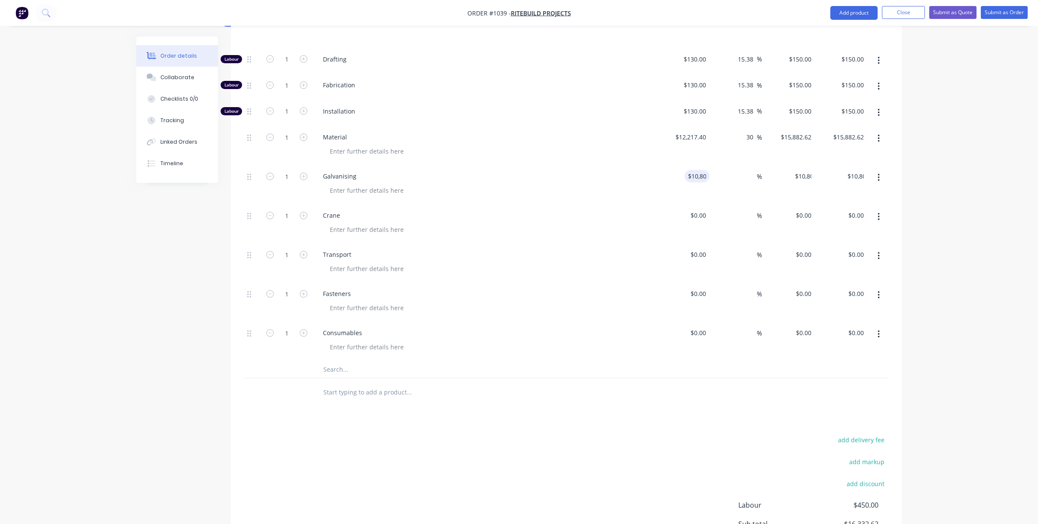
click at [929, 161] on div "Order details Collaborate Checklists 0/0 Tracking Linked Orders Timeline Order …" at bounding box center [519, 147] width 1038 height 958
click at [754, 175] on input at bounding box center [752, 176] width 10 height 12
type input "25"
type input "$13,500.00"
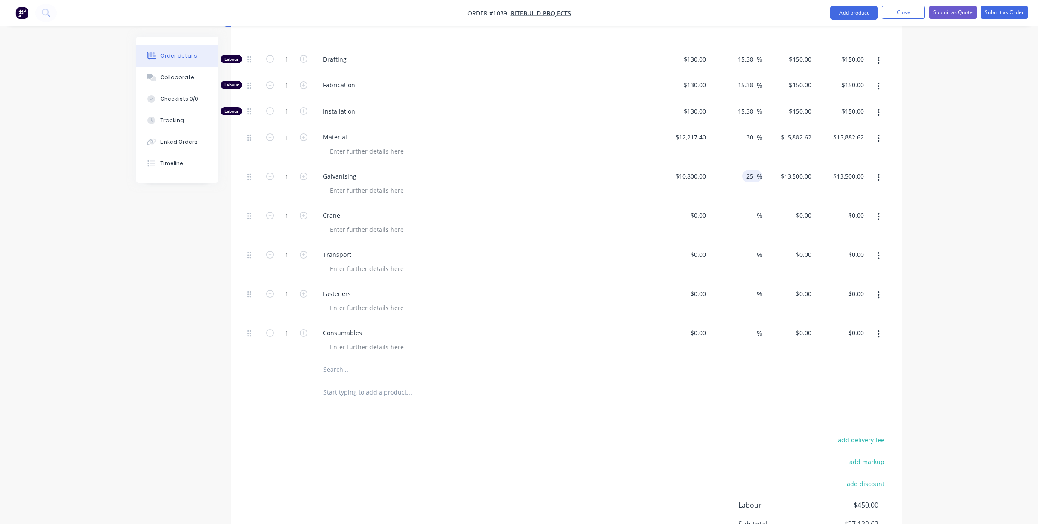
click at [932, 164] on div "Order details Collaborate Checklists 0/0 Tracking Linked Orders Timeline Order …" at bounding box center [519, 147] width 1038 height 958
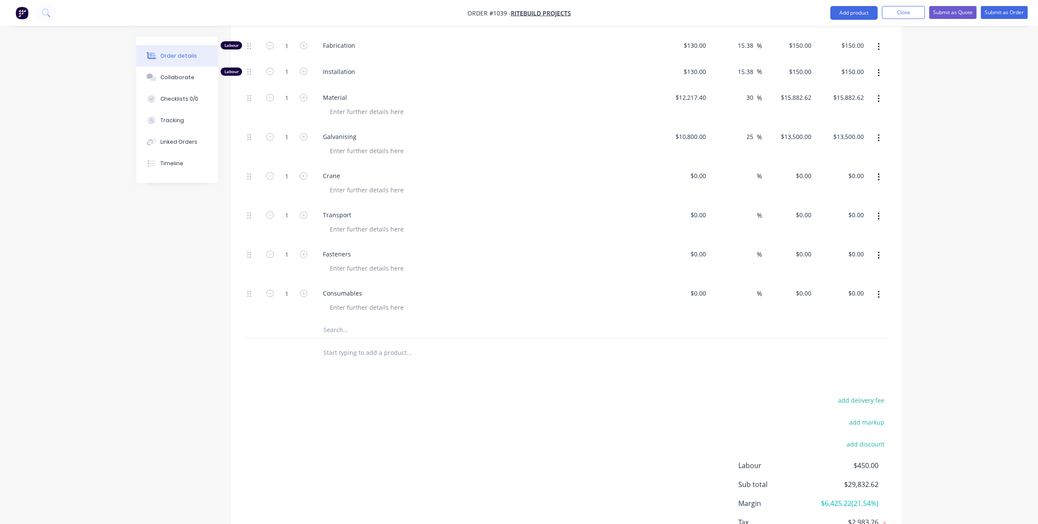
scroll to position [372, 0]
click at [700, 177] on input at bounding box center [700, 176] width 20 height 12
type input "$140.00"
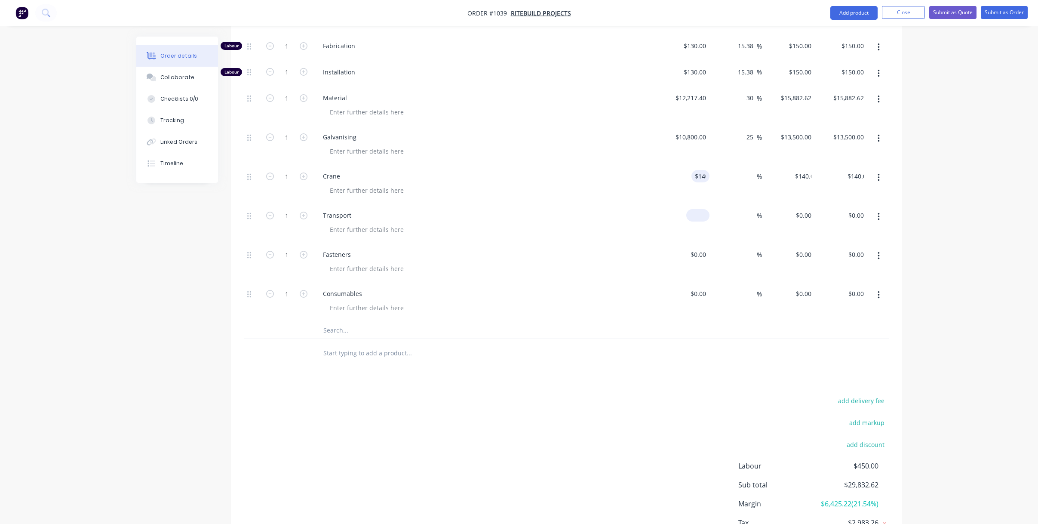
click at [695, 215] on div "$0.00" at bounding box center [683, 223] width 53 height 39
type input "$140.00"
click at [701, 259] on input at bounding box center [700, 254] width 20 height 12
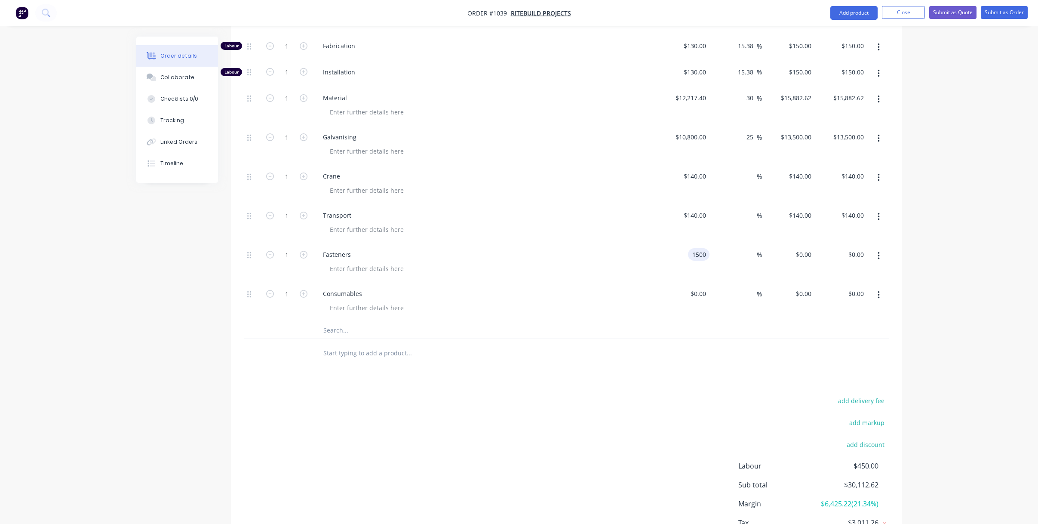
type input "$1,500.00"
click at [683, 344] on div at bounding box center [566, 353] width 645 height 28
drag, startPoint x: 703, startPoint y: 256, endPoint x: 696, endPoint y: 255, distance: 6.5
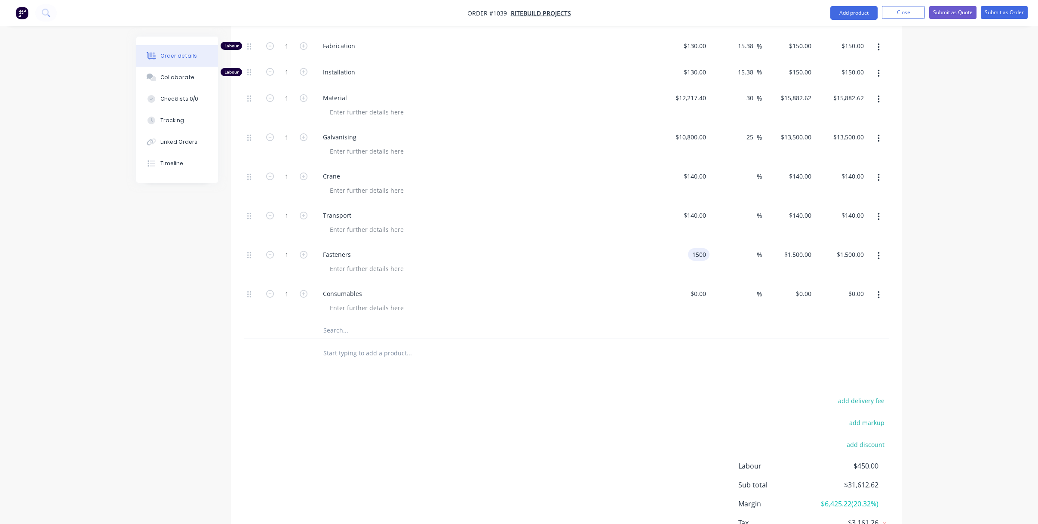
click at [696, 255] on input "1500" at bounding box center [701, 254] width 18 height 12
type input "$1,000.00"
click at [745, 253] on div "%" at bounding box center [753, 254] width 18 height 12
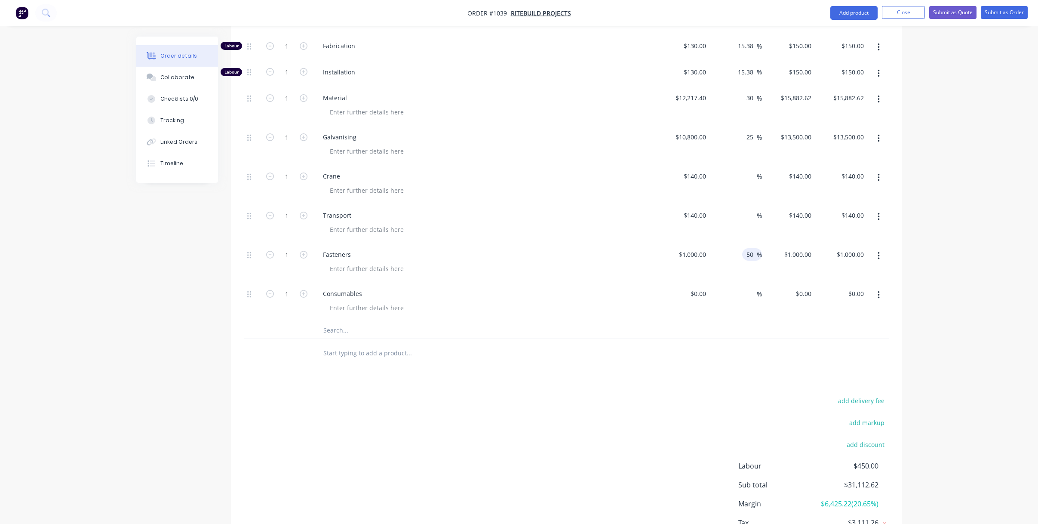
type input "50"
type input "$1,500.00"
click at [681, 408] on div "add delivery fee add markup add discount Labour $450.00 Sub total $31,612.62 Ma…" at bounding box center [566, 477] width 645 height 166
click at [804, 216] on input "140" at bounding box center [801, 215] width 27 height 12
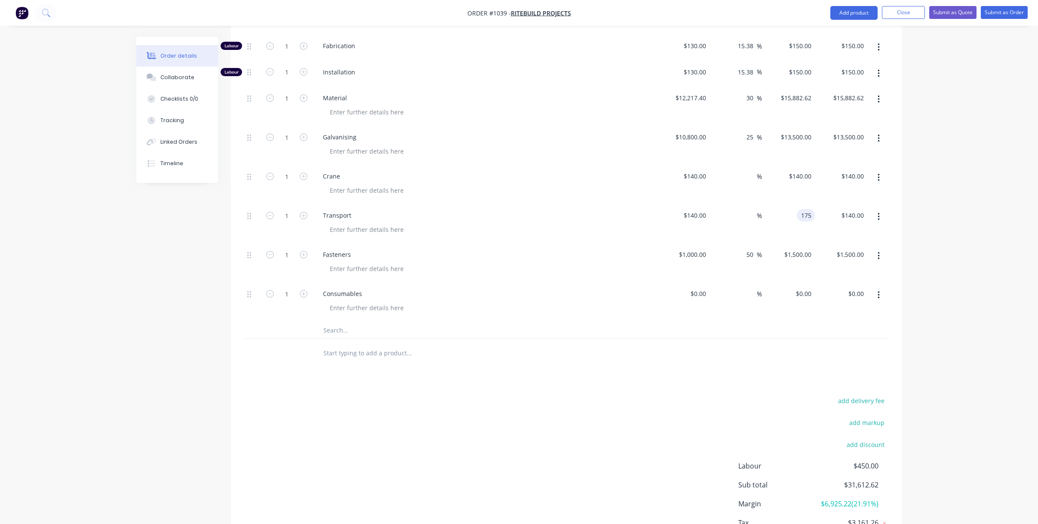
type input "175"
type input "25"
type input "$175.00"
click at [631, 445] on div "add delivery fee add markup add discount Labour $450.00 Sub total $31,647.62 Ma…" at bounding box center [566, 477] width 645 height 166
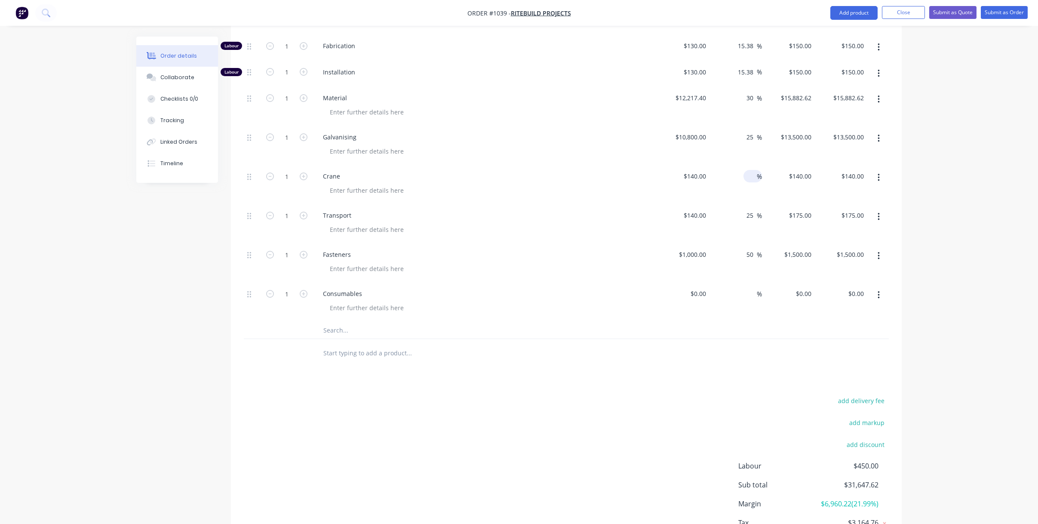
click at [749, 176] on input at bounding box center [752, 176] width 10 height 12
type input "25"
type input "$175.00"
click at [642, 422] on div "add delivery fee add markup add discount Labour $450.00 Sub total $31,647.62 Ma…" at bounding box center [566, 477] width 645 height 166
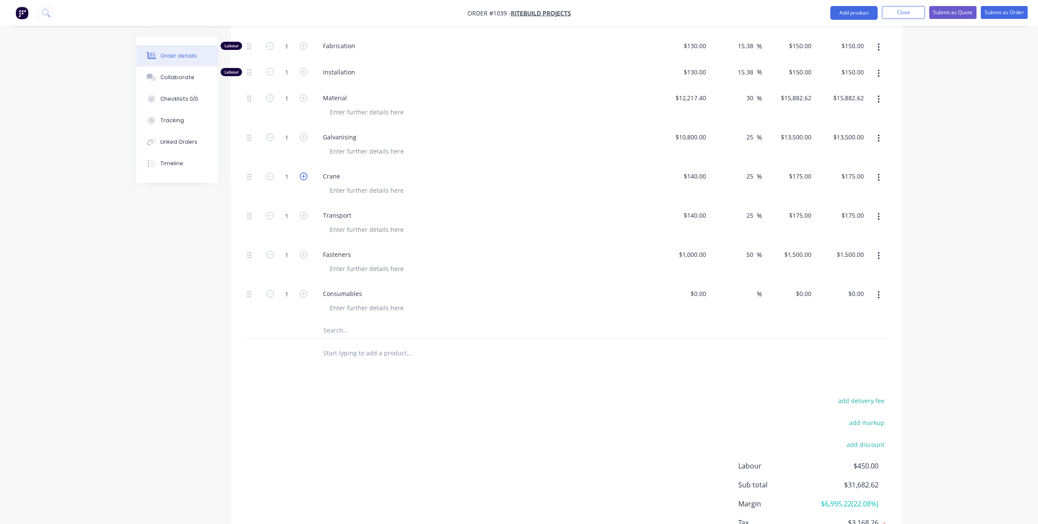
click at [305, 178] on icon "button" at bounding box center [304, 176] width 8 height 8
type input "2"
type input "$350.00"
click at [305, 178] on icon "button" at bounding box center [304, 176] width 8 height 8
type input "3"
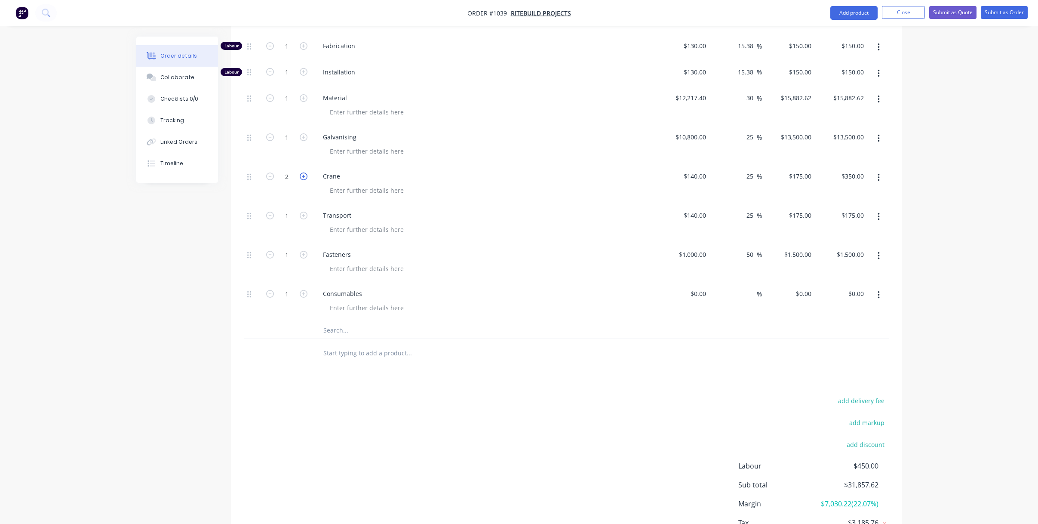
type input "$525.00"
click at [305, 178] on icon "button" at bounding box center [304, 176] width 8 height 8
type input "4"
type input "$700.00"
click at [305, 178] on icon "button" at bounding box center [304, 176] width 8 height 8
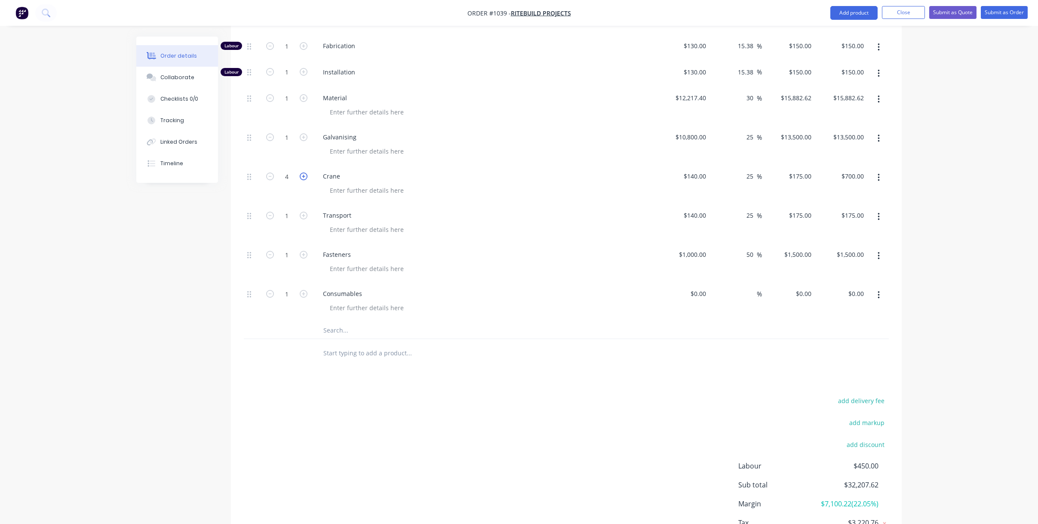
type input "5"
type input "$875.00"
click at [305, 178] on icon "button" at bounding box center [304, 176] width 8 height 8
type input "6"
type input "$1,050.00"
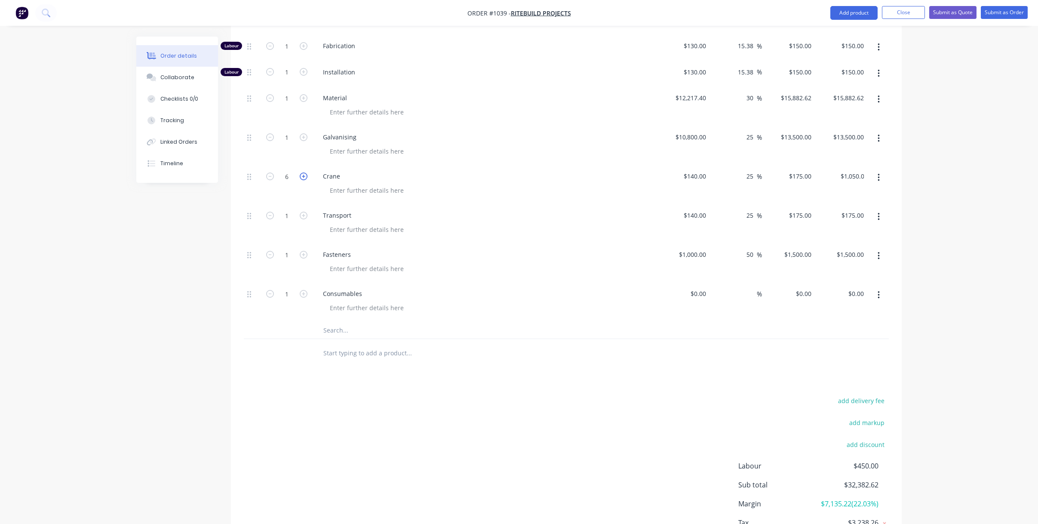
click at [305, 178] on icon "button" at bounding box center [304, 176] width 8 height 8
type input "7"
type input "$1,225.00"
click at [305, 178] on icon "button" at bounding box center [304, 176] width 8 height 8
type input "8"
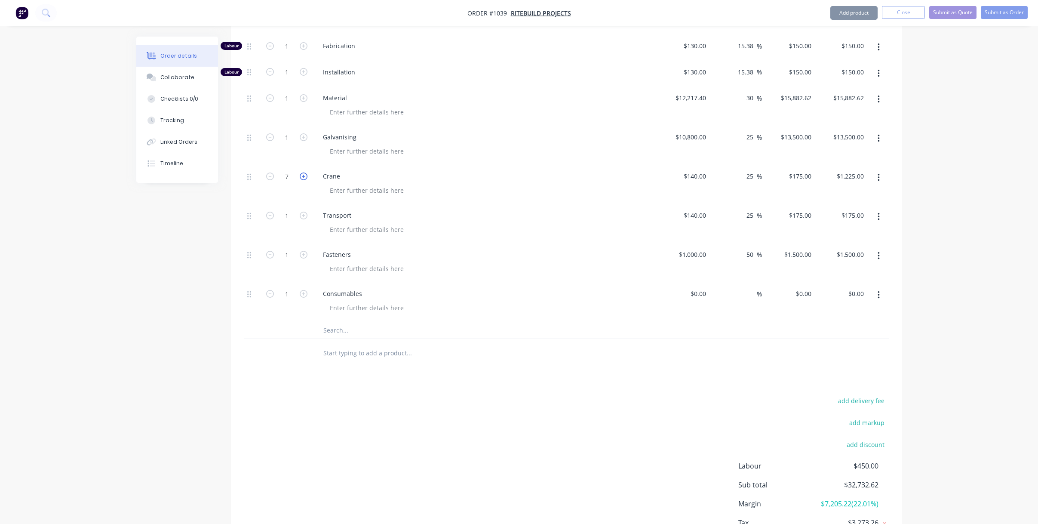
type input "$1,400.00"
click at [305, 178] on icon "button" at bounding box center [304, 176] width 8 height 8
type input "9"
type input "$1,575.00"
click at [305, 178] on icon "button" at bounding box center [304, 176] width 8 height 8
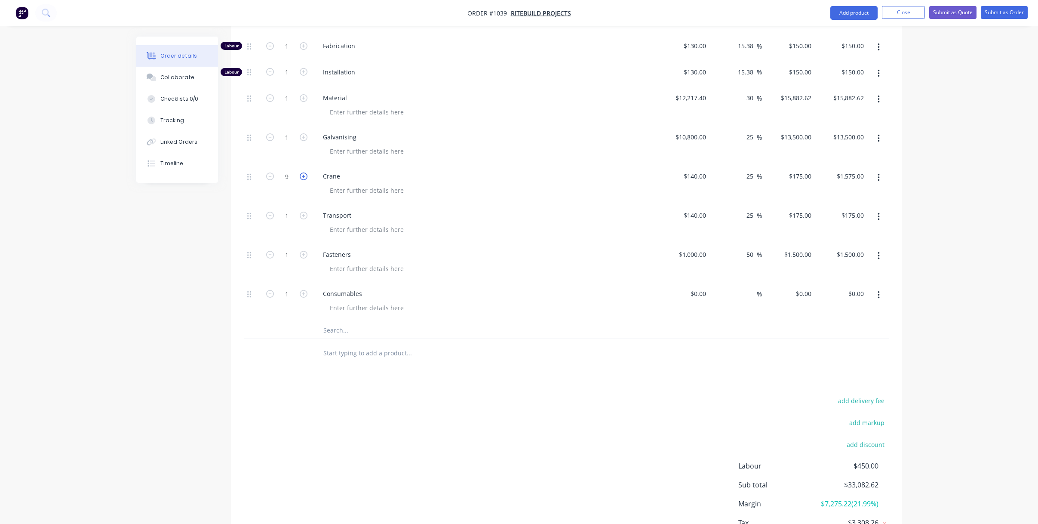
type input "10"
type input "$1,750.00"
click at [305, 178] on icon "button" at bounding box center [304, 176] width 8 height 8
type input "11"
type input "$1,925.00"
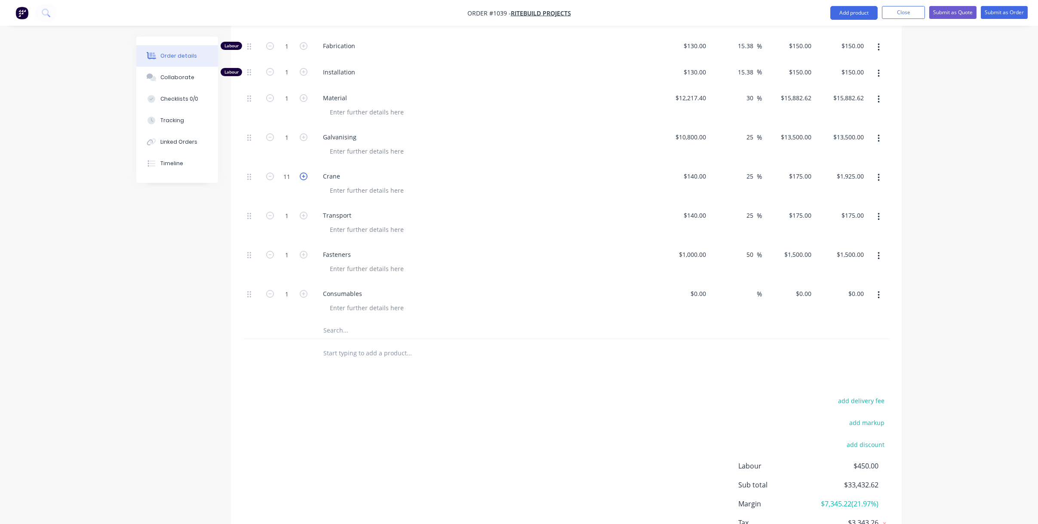
click at [305, 178] on icon "button" at bounding box center [304, 176] width 8 height 8
type input "12"
type input "$2,100.00"
click at [305, 217] on icon "button" at bounding box center [304, 216] width 8 height 8
type input "2"
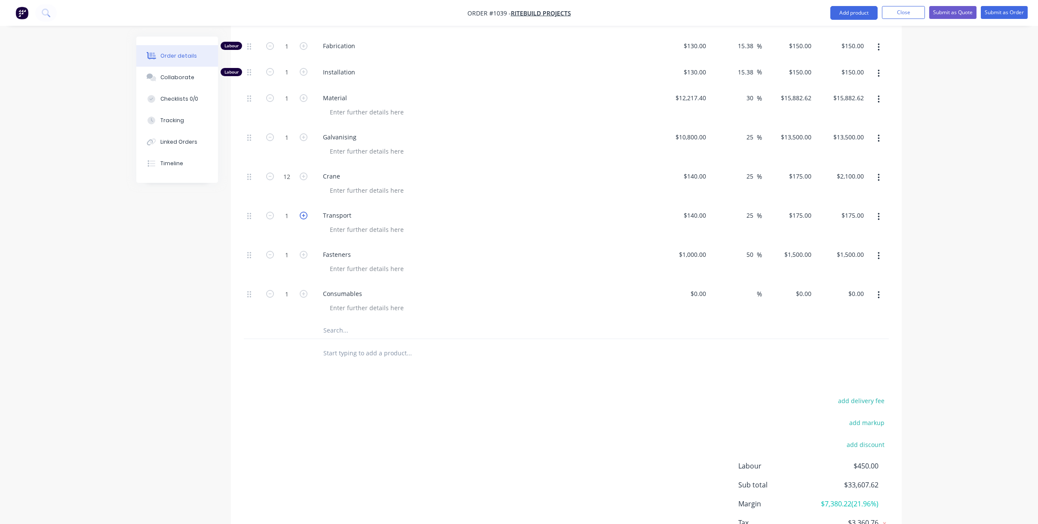
type input "$350.00"
click at [305, 217] on icon "button" at bounding box center [304, 216] width 8 height 8
type input "3"
type input "$525.00"
click at [305, 217] on icon "button" at bounding box center [304, 216] width 8 height 8
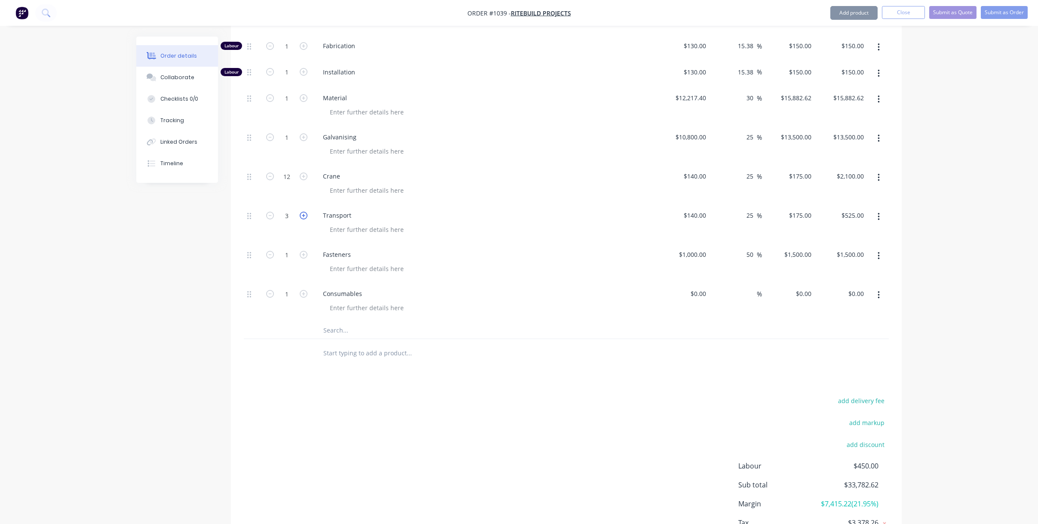
type input "4"
type input "$700.00"
click at [305, 216] on icon "button" at bounding box center [304, 216] width 8 height 8
type input "5"
type input "$875.00"
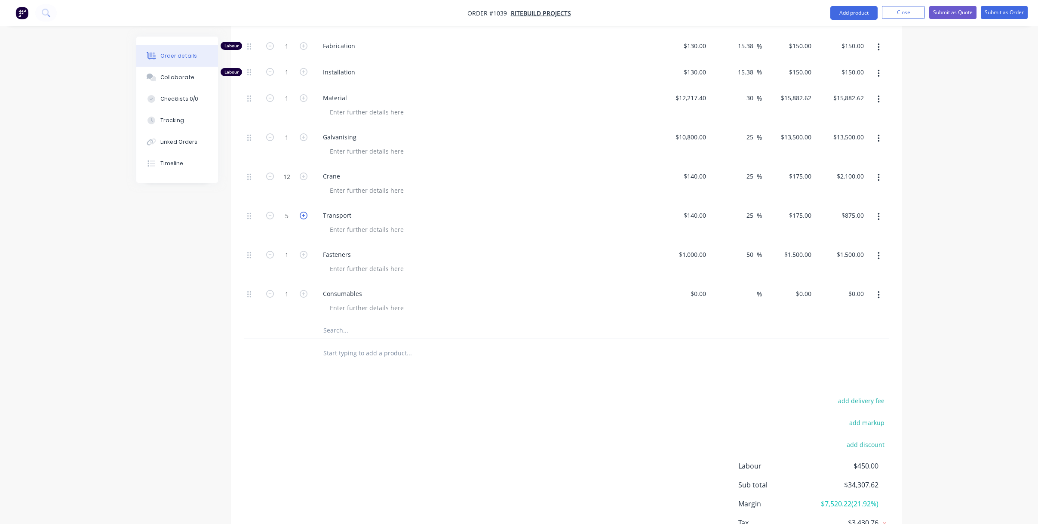
click at [305, 216] on icon "button" at bounding box center [304, 216] width 8 height 8
type input "6"
type input "$1,050.00"
click at [699, 295] on div "$0.00" at bounding box center [697, 293] width 23 height 12
type input "$500.00"
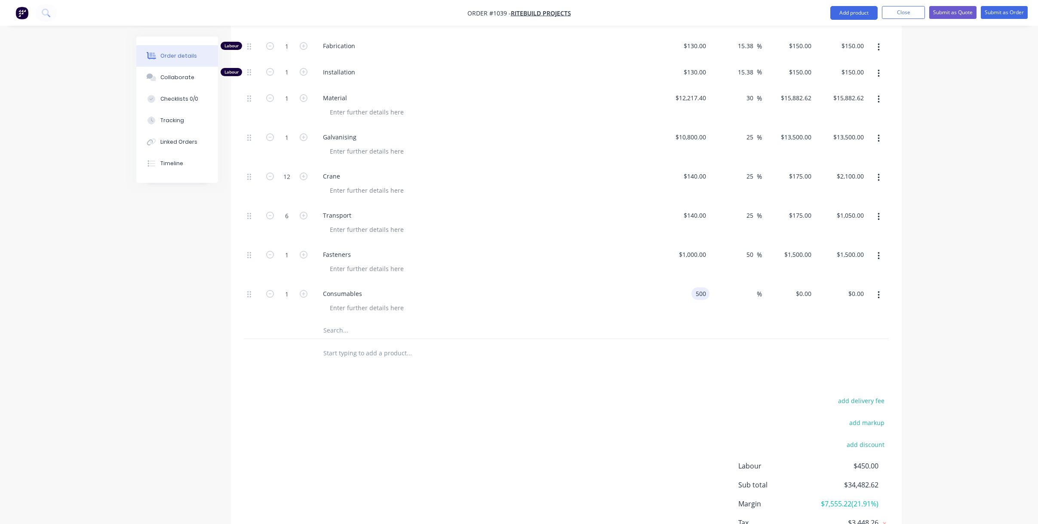
type input "$500.00"
click at [693, 409] on div "add delivery fee add markup add discount Labour $450.00 Sub total $34,482.62 Ma…" at bounding box center [566, 477] width 645 height 166
click at [705, 297] on input "500" at bounding box center [696, 293] width 27 height 12
type input "$0.00"
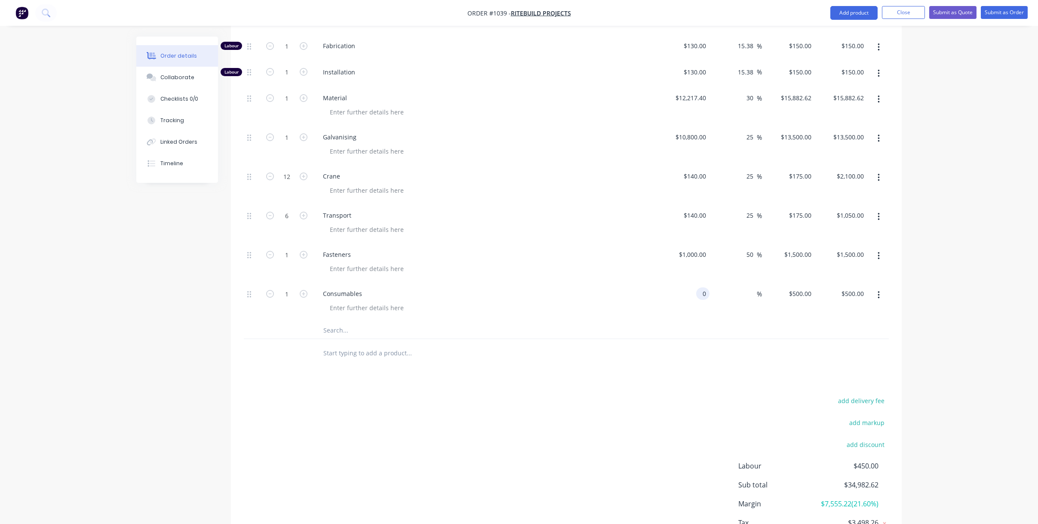
type input "$0.00"
click at [706, 400] on div "add delivery fee add markup add discount Labour $450.00 Sub total $34,482.62 Ma…" at bounding box center [566, 477] width 645 height 166
click at [805, 293] on input "0" at bounding box center [805, 293] width 20 height 12
type input "$500.00"
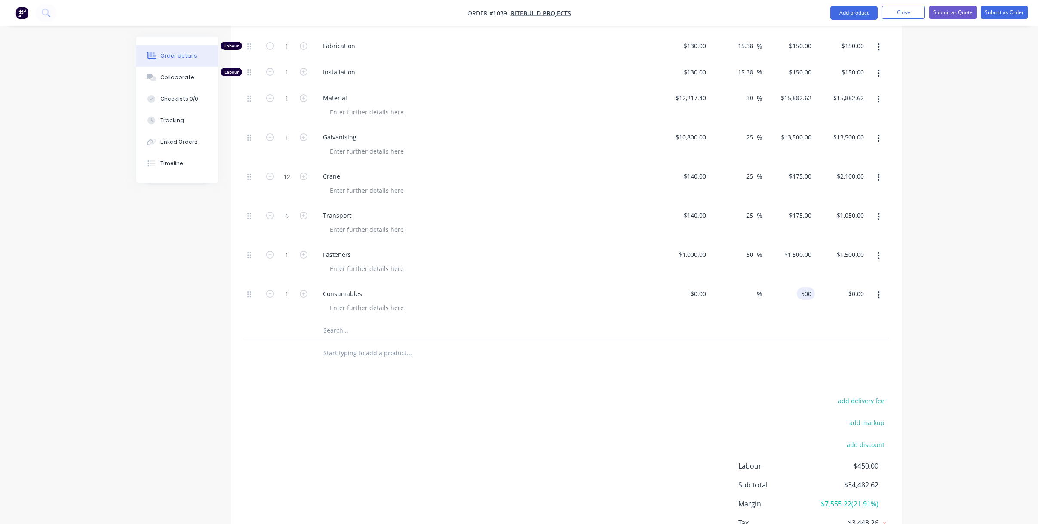
type input "$500.00"
click at [664, 383] on div "Products Show / Hide columns Add product Qty Cost Markup Price Total Kit 1 Job …" at bounding box center [566, 248] width 671 height 651
click at [672, 378] on div "Products Show / Hide columns Add product Qty Cost Markup Price Total Kit 1 Job …" at bounding box center [566, 248] width 671 height 651
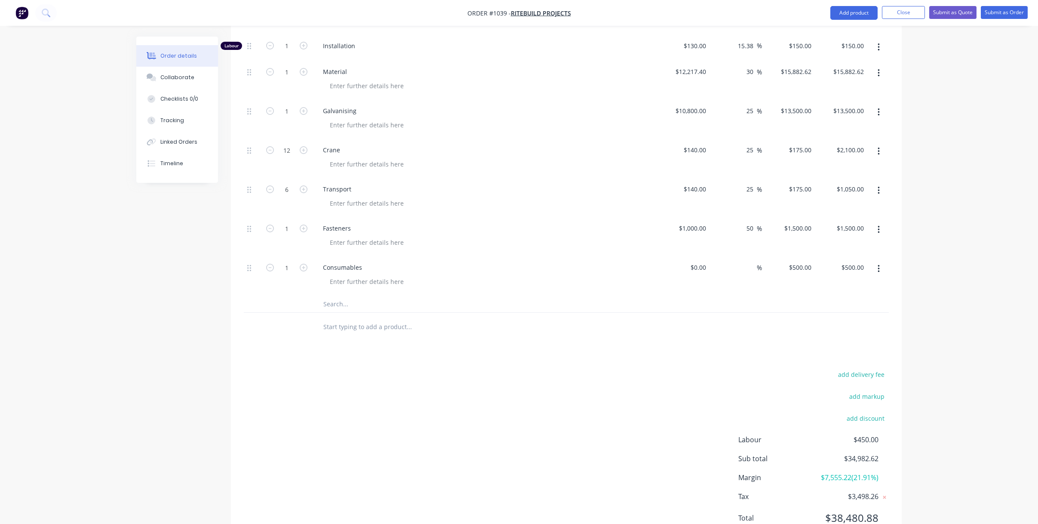
scroll to position [399, 0]
click at [705, 271] on input "0" at bounding box center [705, 266] width 10 height 12
type input "$100.00"
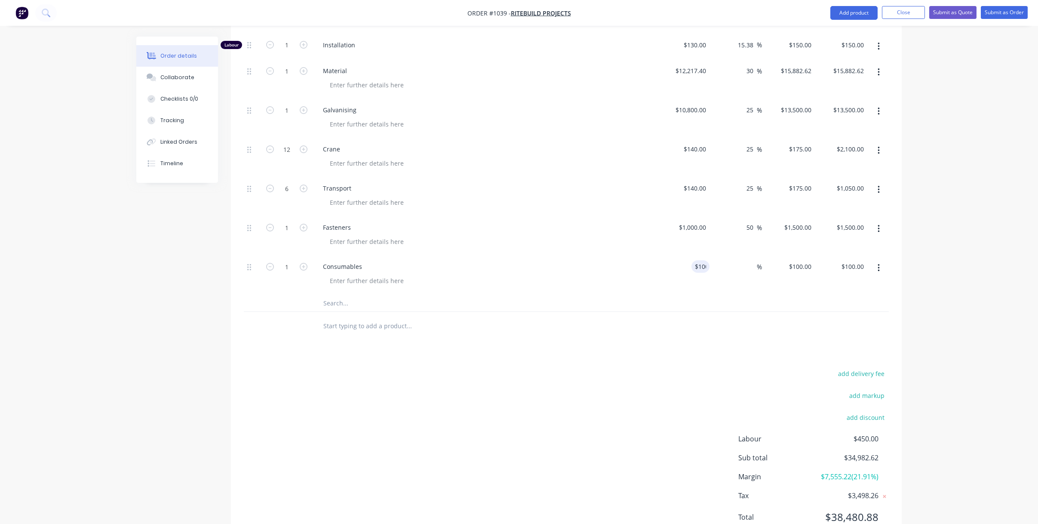
click at [618, 383] on div "add delivery fee add markup add discount Labour $450.00 Sub total $34,982.62 Ma…" at bounding box center [566, 450] width 645 height 166
click at [669, 380] on div "add delivery fee add markup add discount Labour $450.00 Sub total $34,582.62 Ma…" at bounding box center [566, 450] width 645 height 166
click at [795, 266] on div "100 $100.00" at bounding box center [788, 274] width 53 height 39
type input "500"
type input "400"
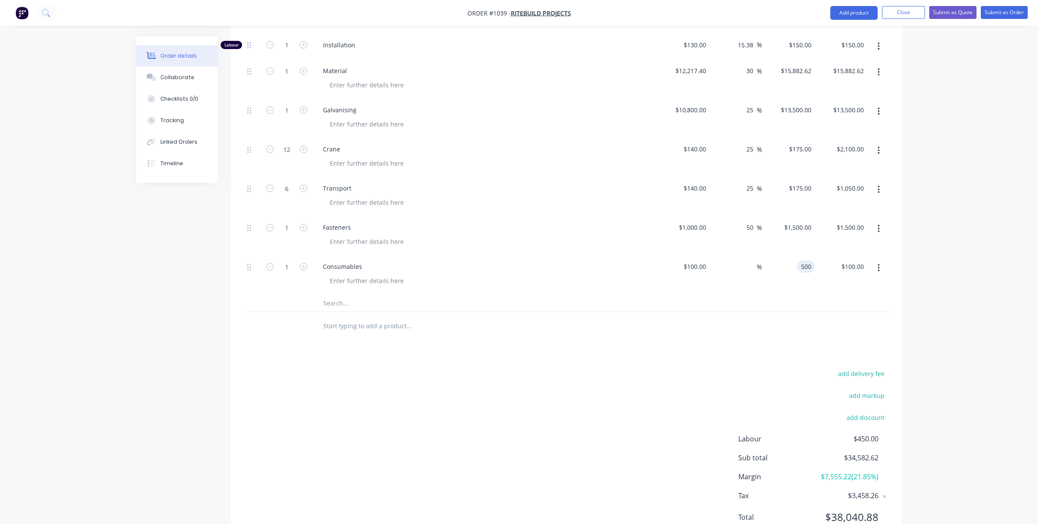
type input "$500.00"
click at [670, 359] on div "Products Show / Hide columns Add product Qty Cost Markup Price Total Kit 1 Job …" at bounding box center [566, 221] width 671 height 651
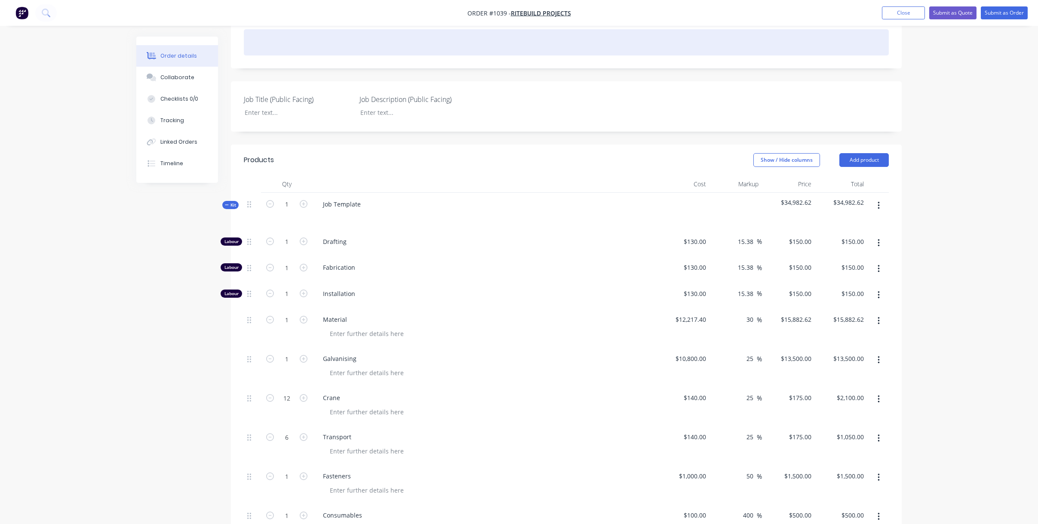
scroll to position [150, 0]
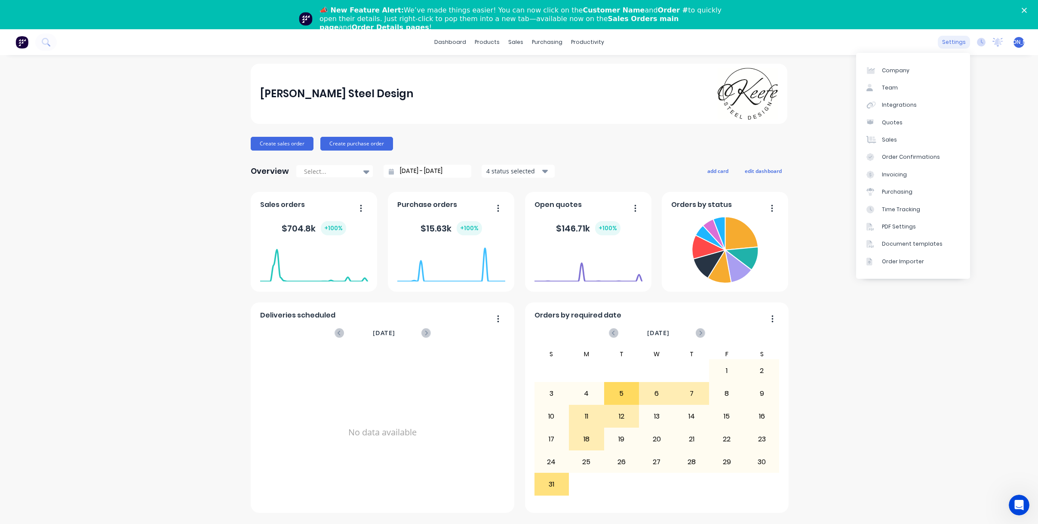
click at [952, 44] on div "settings" at bounding box center [954, 42] width 32 height 13
click at [892, 120] on div "Quotes" at bounding box center [892, 123] width 21 height 8
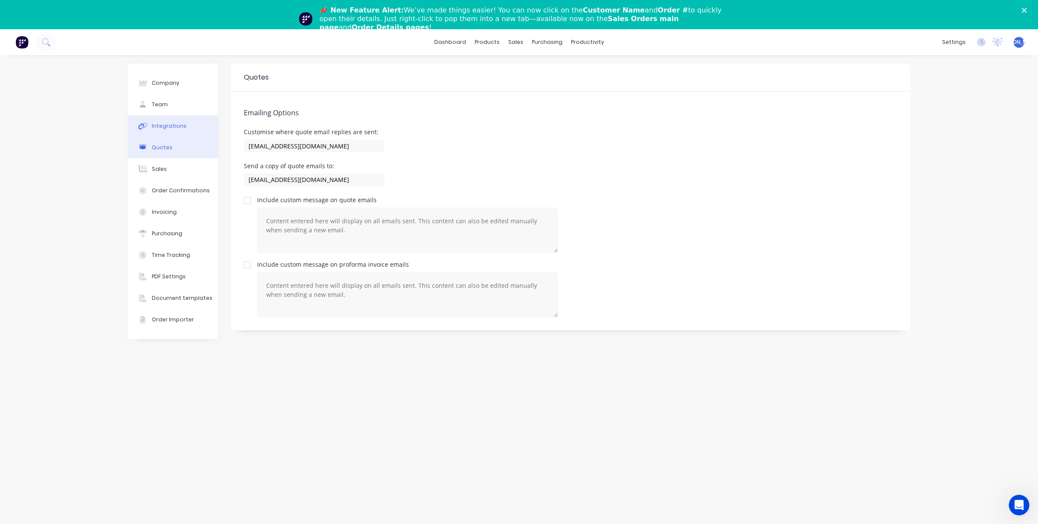
click at [169, 134] on button "Integrations" at bounding box center [173, 126] width 90 height 22
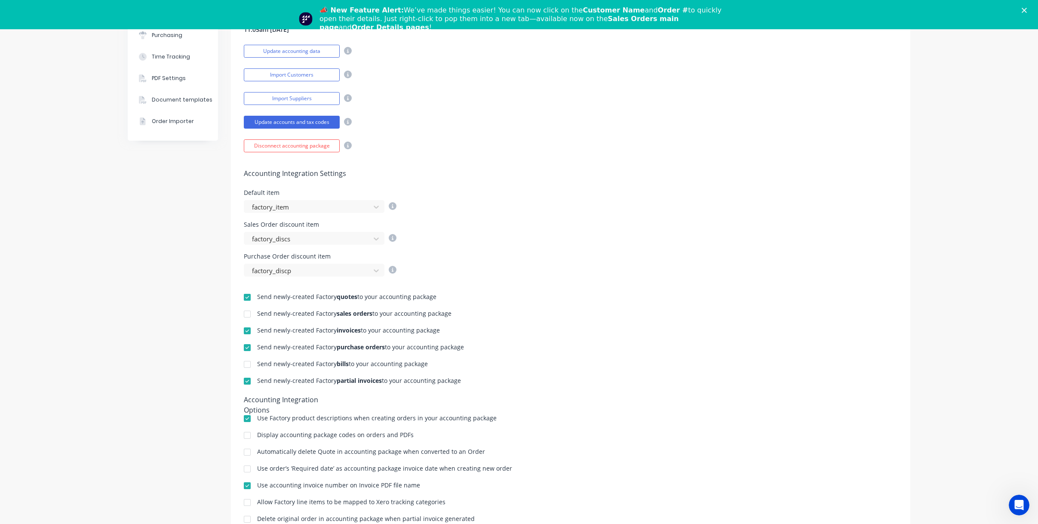
scroll to position [203, 0]
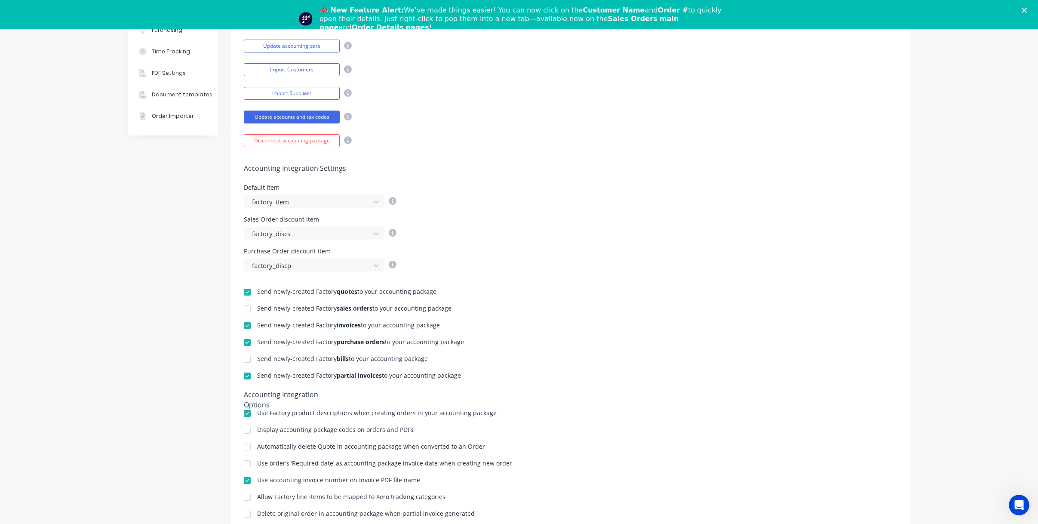
click at [247, 292] on div at bounding box center [247, 291] width 17 height 17
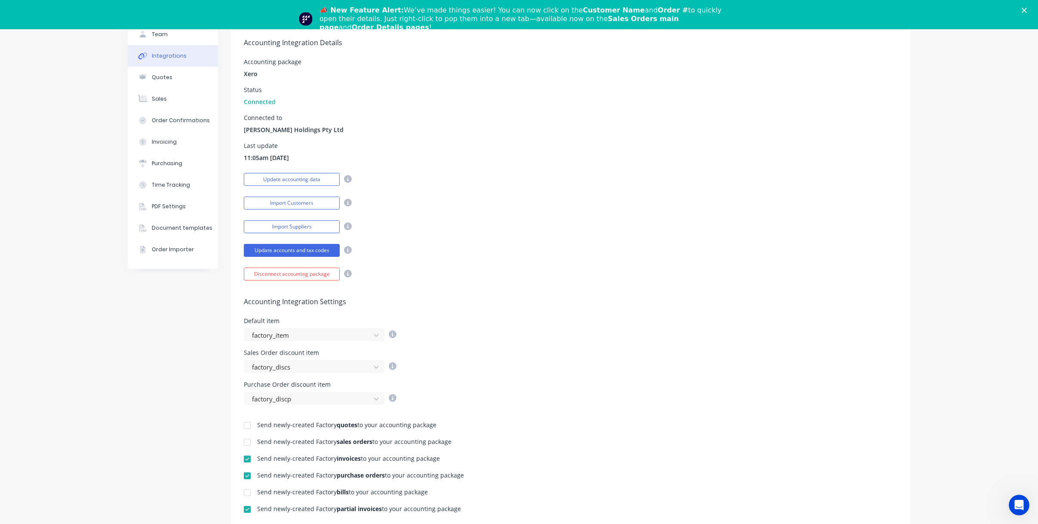
scroll to position [0, 0]
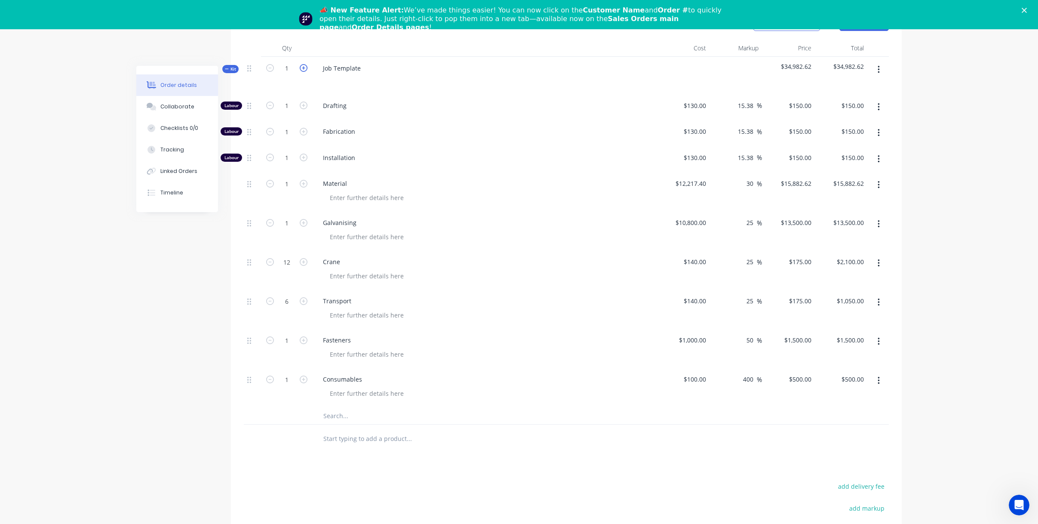
scroll to position [315, 0]
click at [288, 107] on input "1" at bounding box center [287, 106] width 22 height 13
type input "30"
type input "$4,500.00"
click at [292, 113] on input "1" at bounding box center [287, 106] width 22 height 13
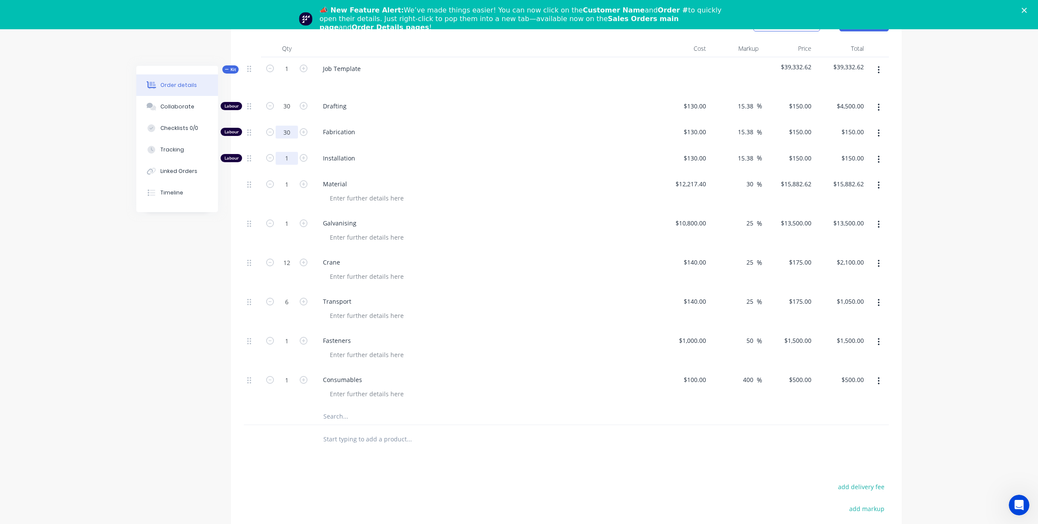
type input "30"
type input "$4,500.00"
click at [285, 113] on input "1" at bounding box center [287, 106] width 22 height 13
type input "40"
type input "$6,000.00"
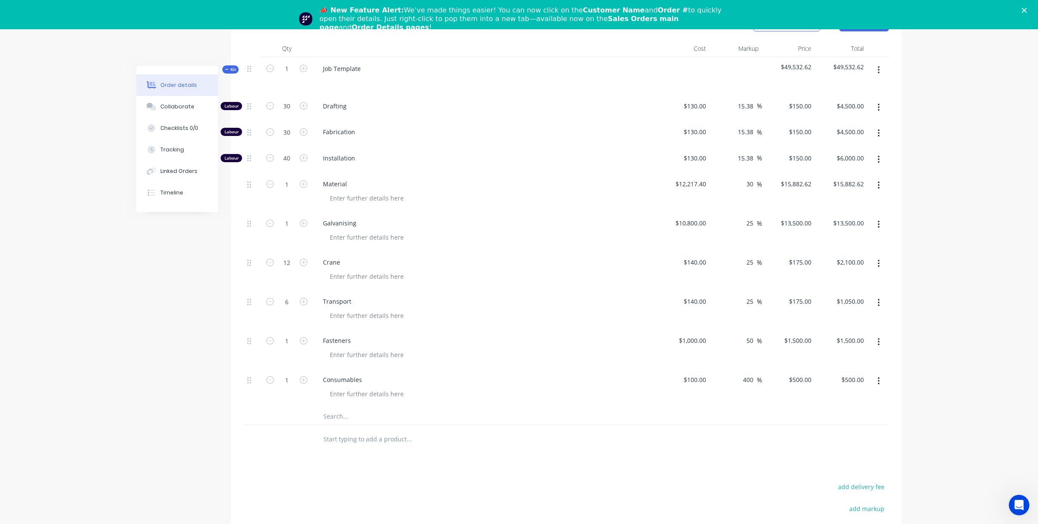
click at [158, 255] on div "Created by James Created 18/08/25 Required 18/08/25 Assigned to Add team member…" at bounding box center [519, 211] width 766 height 921
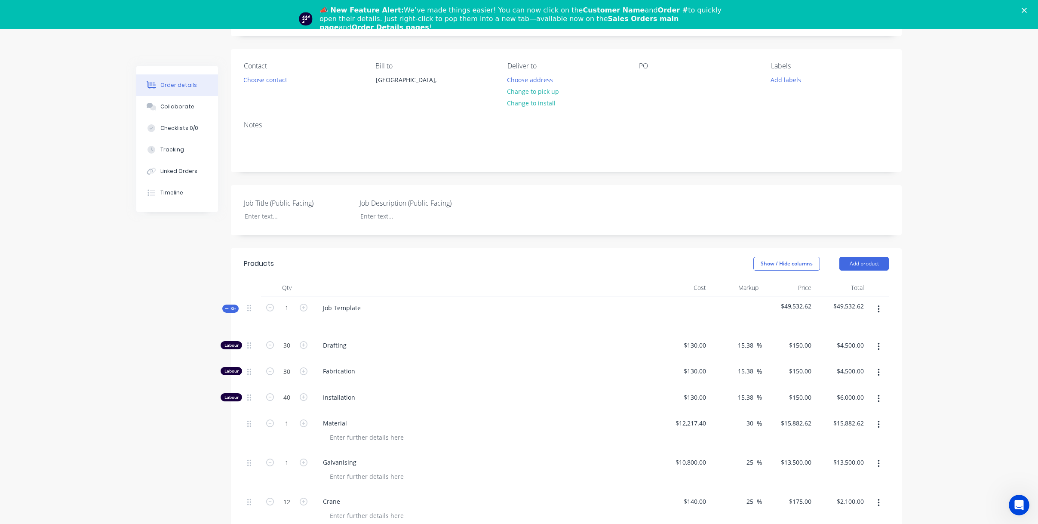
scroll to position [75, 0]
click at [232, 309] on span "Kit" at bounding box center [230, 309] width 11 height 6
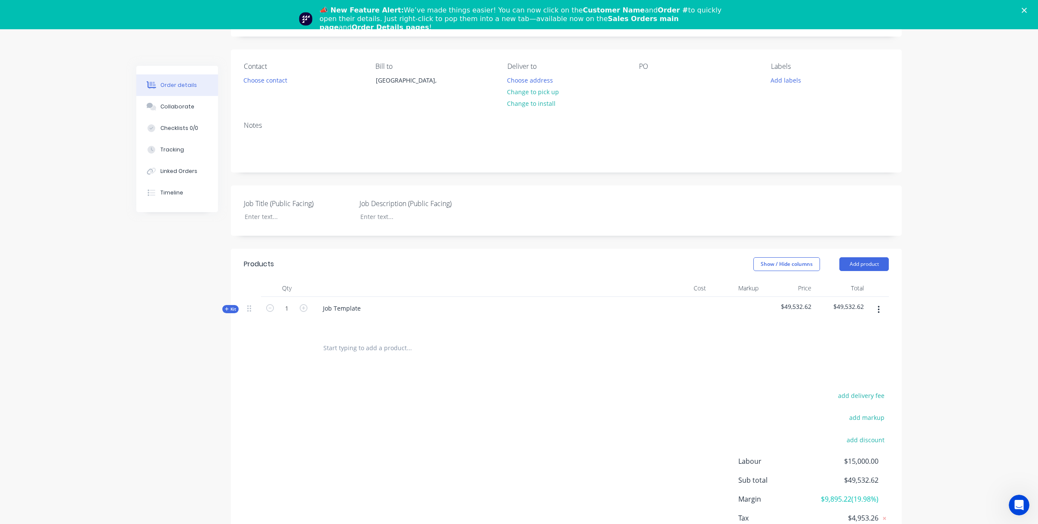
click at [232, 309] on span "Kit" at bounding box center [230, 309] width 11 height 6
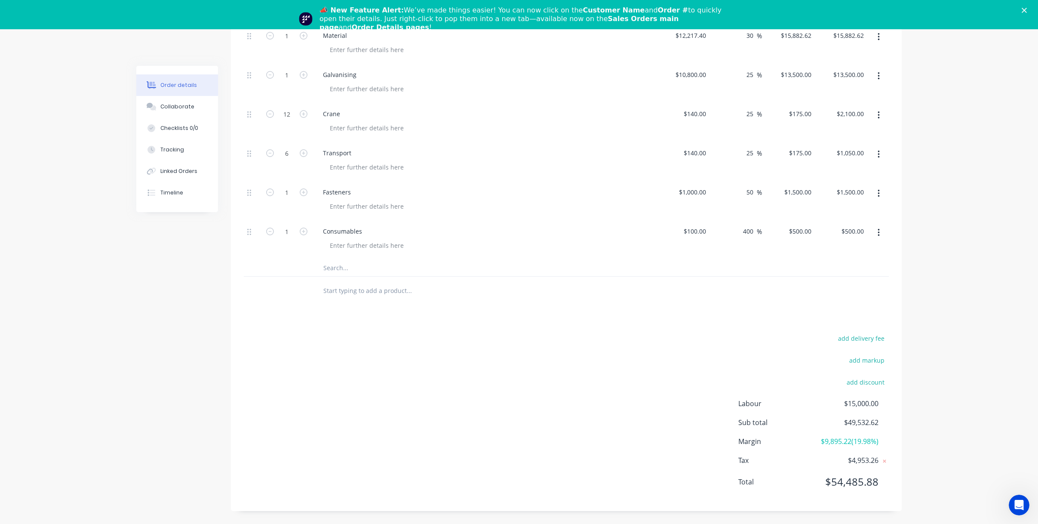
scroll to position [462, 0]
drag, startPoint x: 880, startPoint y: 423, endPoint x: 849, endPoint y: 423, distance: 31.4
click at [849, 423] on div "Sub total $49,532.62" at bounding box center [814, 424] width 151 height 10
copy span "49,532.62"
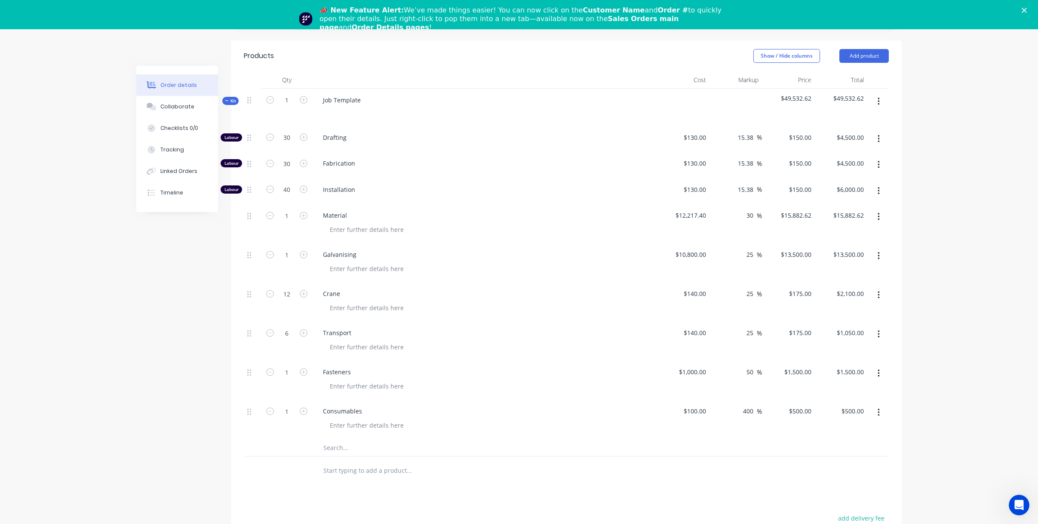
scroll to position [286, 0]
click at [303, 189] on icon "button" at bounding box center [304, 187] width 8 height 8
type input "41"
type input "$6,150.00"
click at [303, 189] on icon "button" at bounding box center [304, 187] width 8 height 8
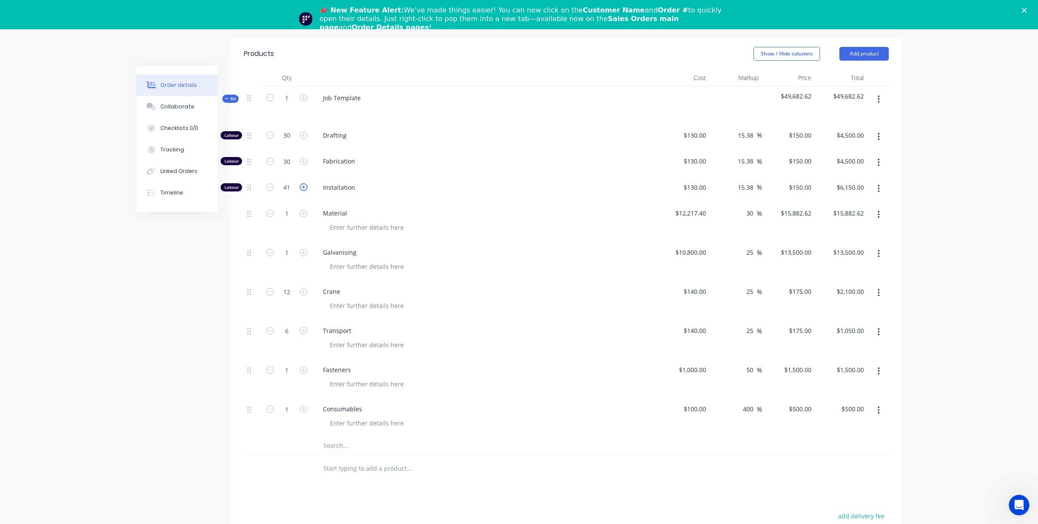
type input "42"
type input "$6,300.00"
click at [303, 189] on icon "button" at bounding box center [304, 187] width 8 height 8
type input "43"
type input "$6,450.00"
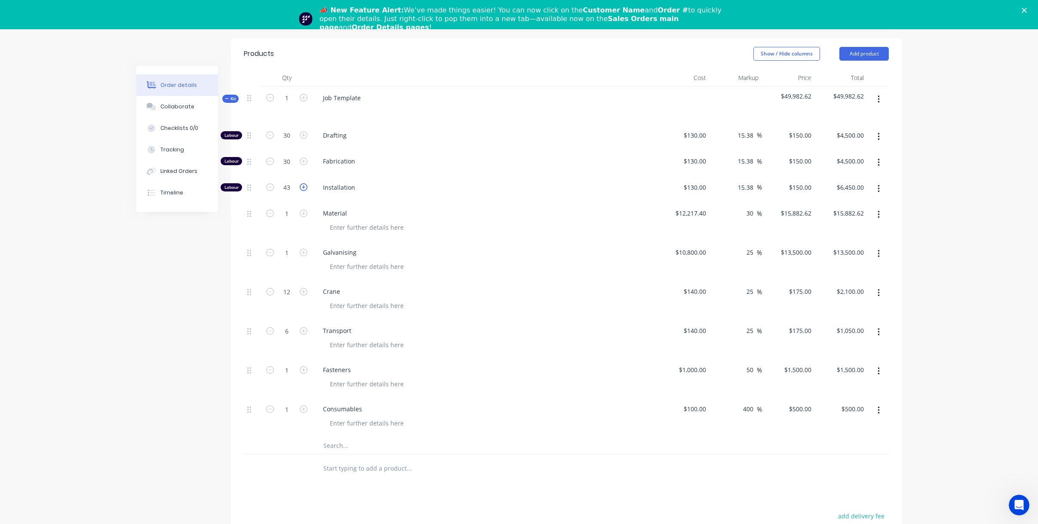
click at [303, 189] on icon "button" at bounding box center [304, 187] width 8 height 8
type input "44"
type input "$6,600.00"
click at [303, 189] on icon "button" at bounding box center [304, 187] width 8 height 8
type input "45"
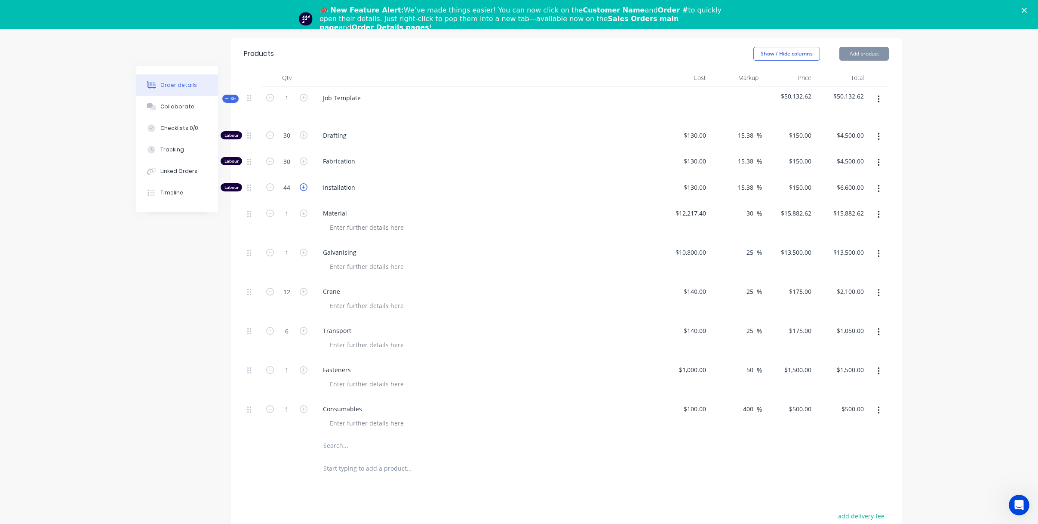
type input "$6,750.00"
click at [997, 204] on div "Order details Collaborate Checklists 0/0 Tracking Linked Orders Timeline Order …" at bounding box center [519, 223] width 1038 height 958
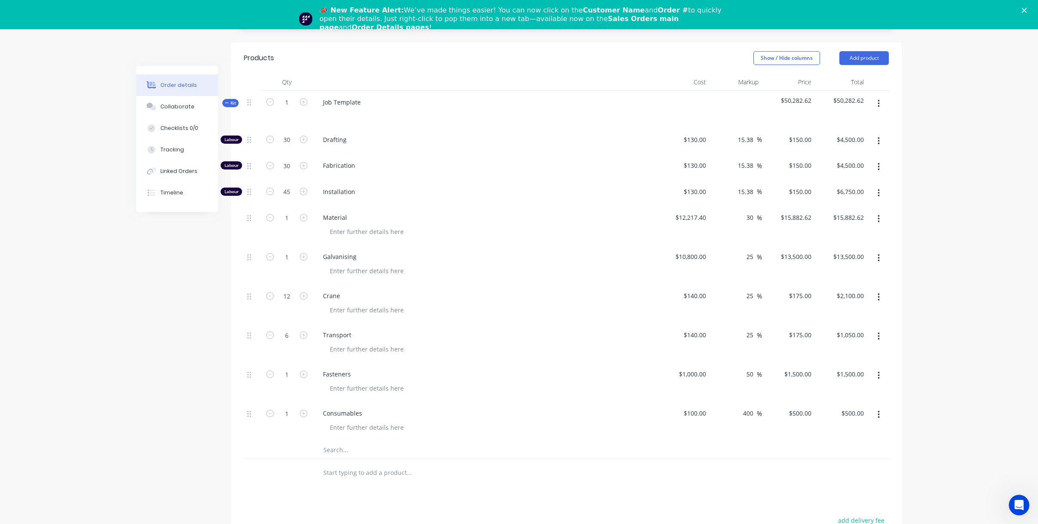
scroll to position [280, 0]
click at [303, 169] on icon "button" at bounding box center [304, 167] width 8 height 8
type input "31"
type input "$4,650.00"
click at [303, 169] on icon "button" at bounding box center [304, 167] width 8 height 8
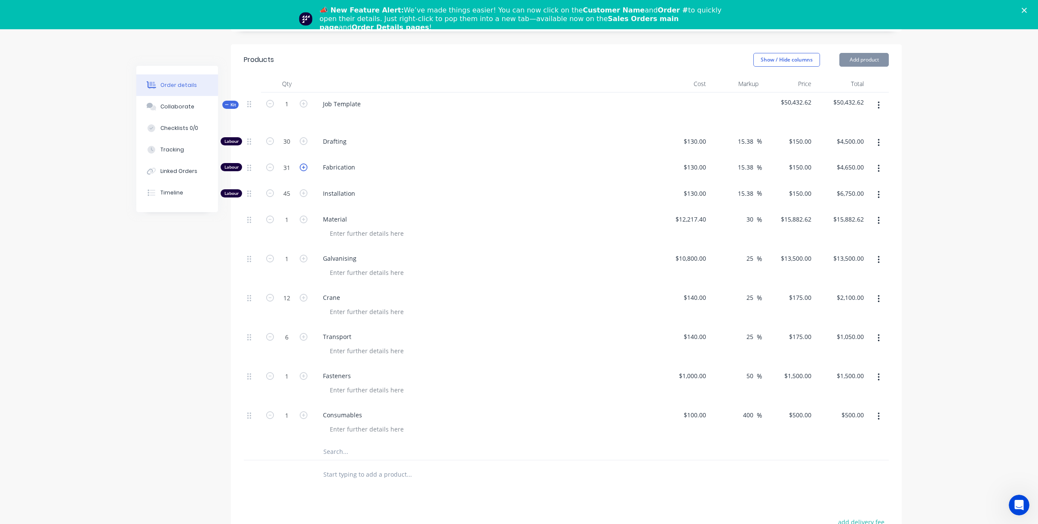
type input "32"
type input "$4,800.00"
click at [303, 169] on icon "button" at bounding box center [304, 167] width 8 height 8
type input "33"
type input "$4,950.00"
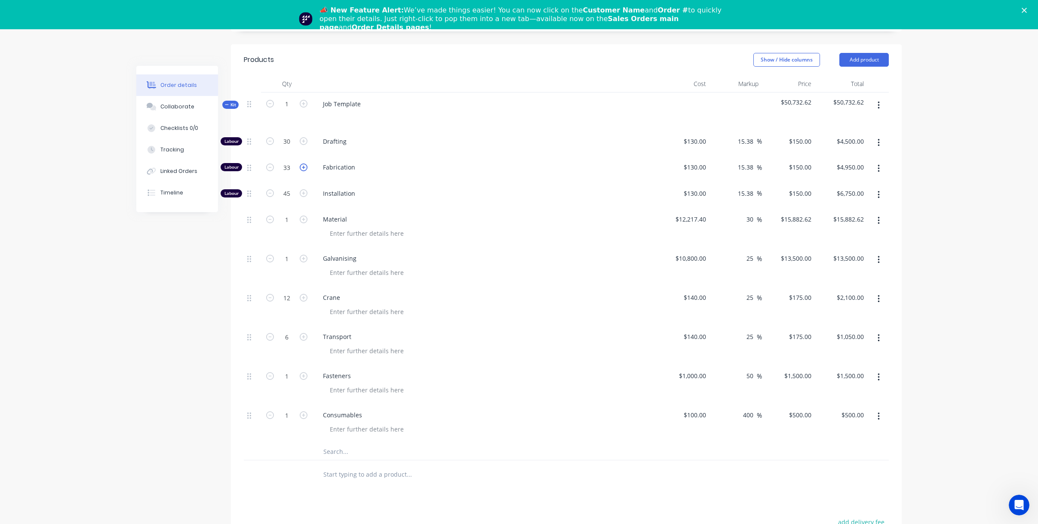
click at [303, 169] on icon "button" at bounding box center [304, 167] width 8 height 8
type input "34"
type input "$5,100.00"
click at [303, 169] on icon "button" at bounding box center [304, 167] width 8 height 8
type input "35"
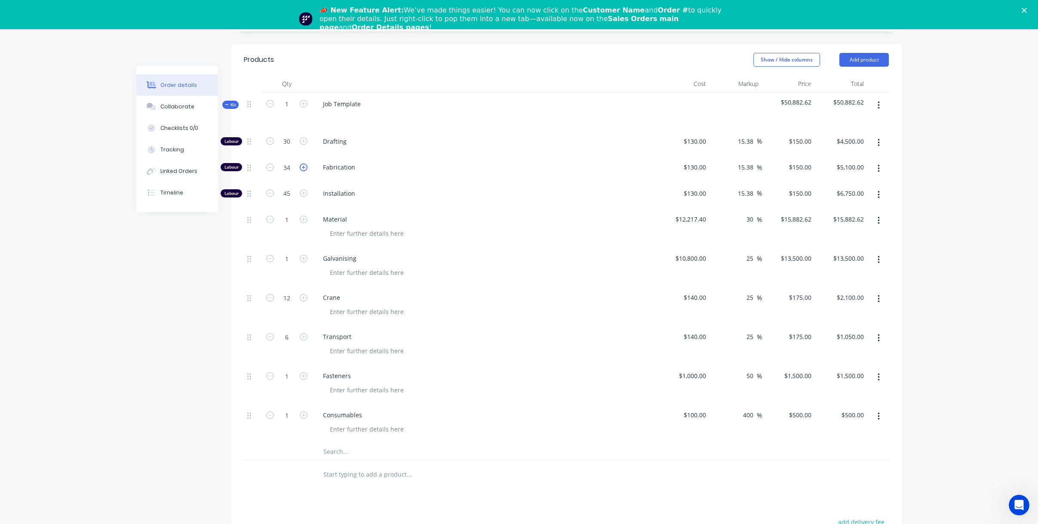
type input "$5,250.00"
click at [173, 265] on div "Created by James Created 18/08/25 Required 18/08/25 Assigned to Add team member…" at bounding box center [519, 246] width 766 height 921
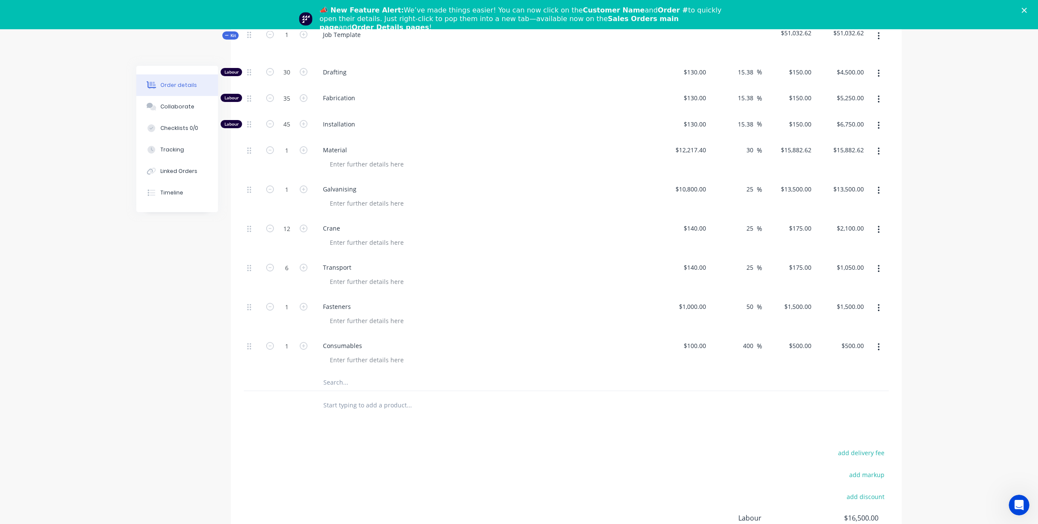
scroll to position [474, 0]
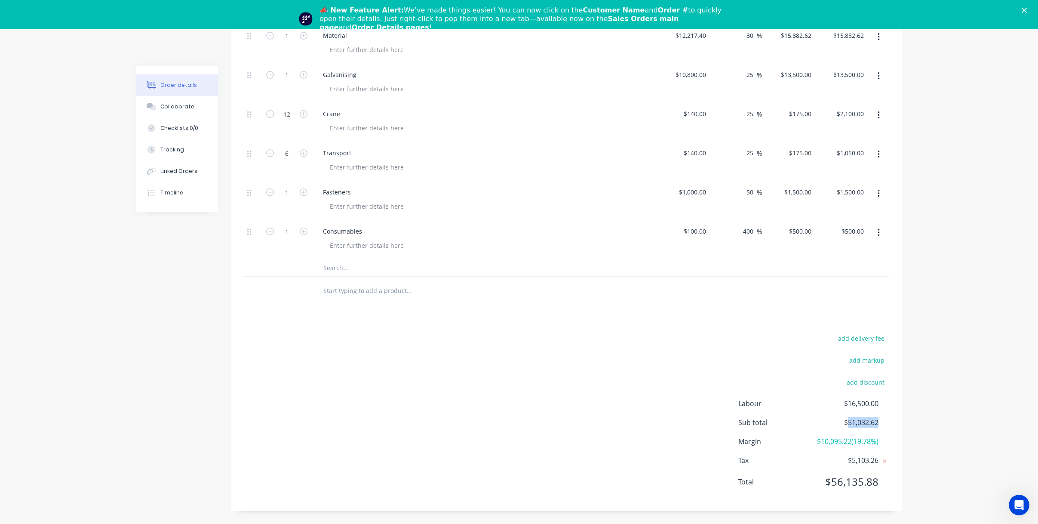
drag, startPoint x: 874, startPoint y: 412, endPoint x: 848, endPoint y: 413, distance: 26.2
click at [848, 417] on span "$51,032.62" at bounding box center [847, 422] width 64 height 10
copy span "51,032.62"
click at [938, 307] on div "Order details Collaborate Checklists 0/0 Tracking Linked Orders Timeline Order …" at bounding box center [519, 45] width 1038 height 958
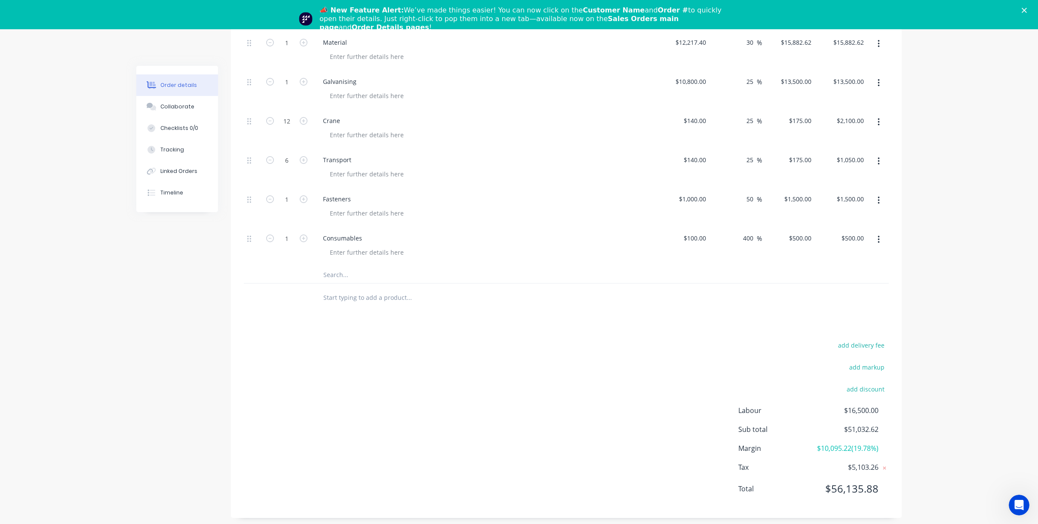
scroll to position [455, 0]
